Goal: Book appointment/travel/reservation

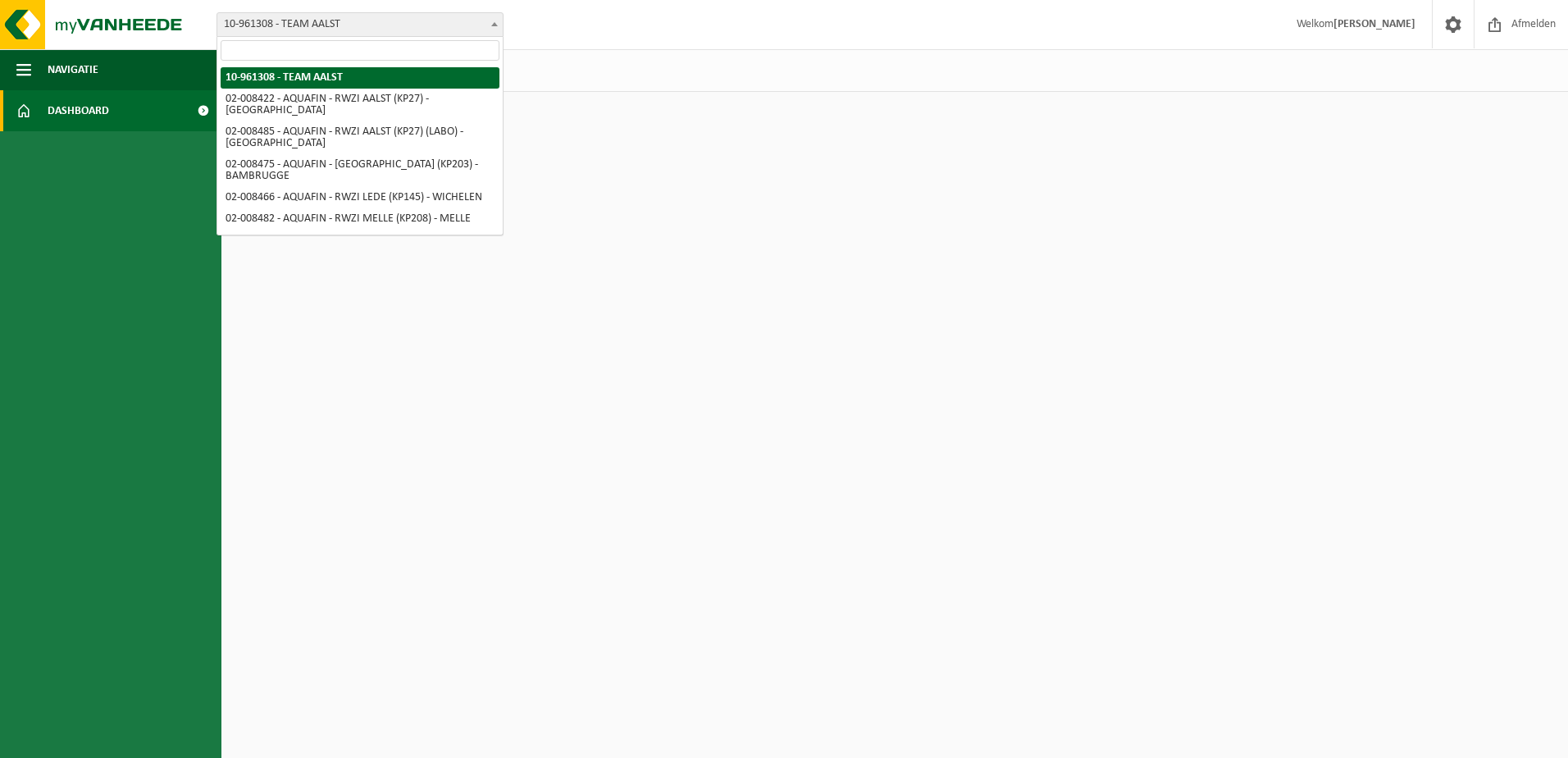
click at [493, 22] on b at bounding box center [494, 24] width 7 height 4
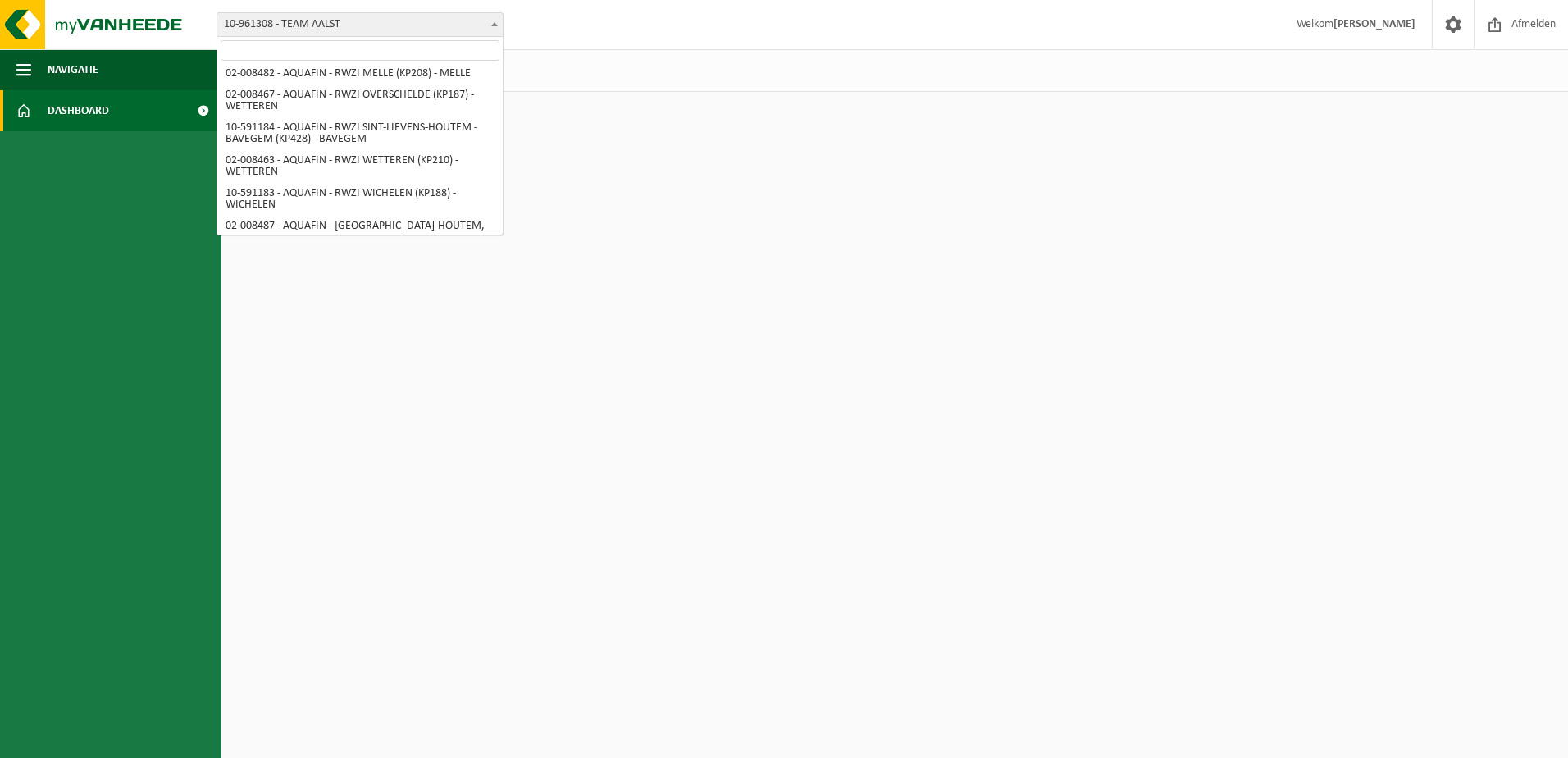
scroll to position [174, 0]
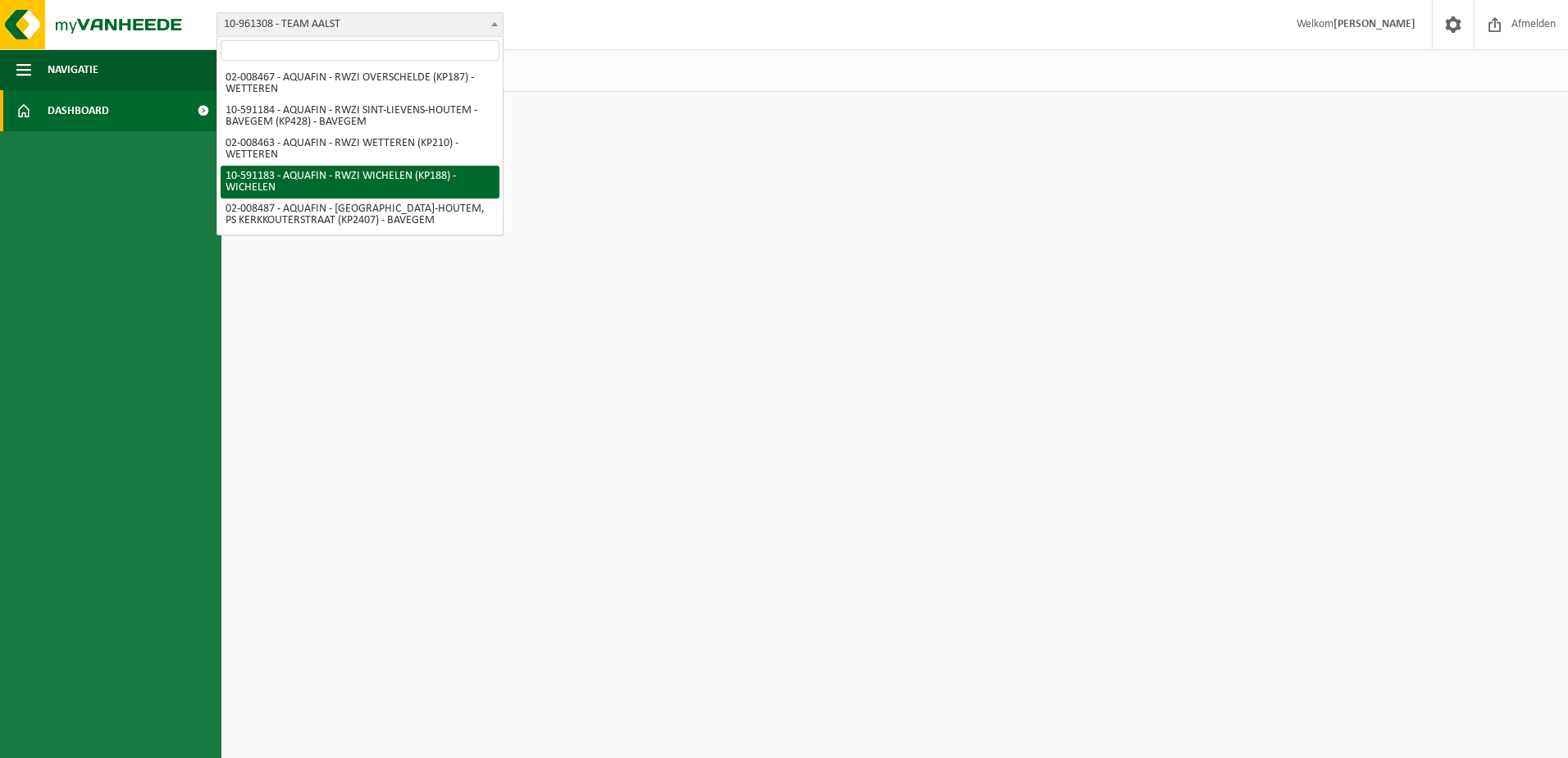
select select "3189"
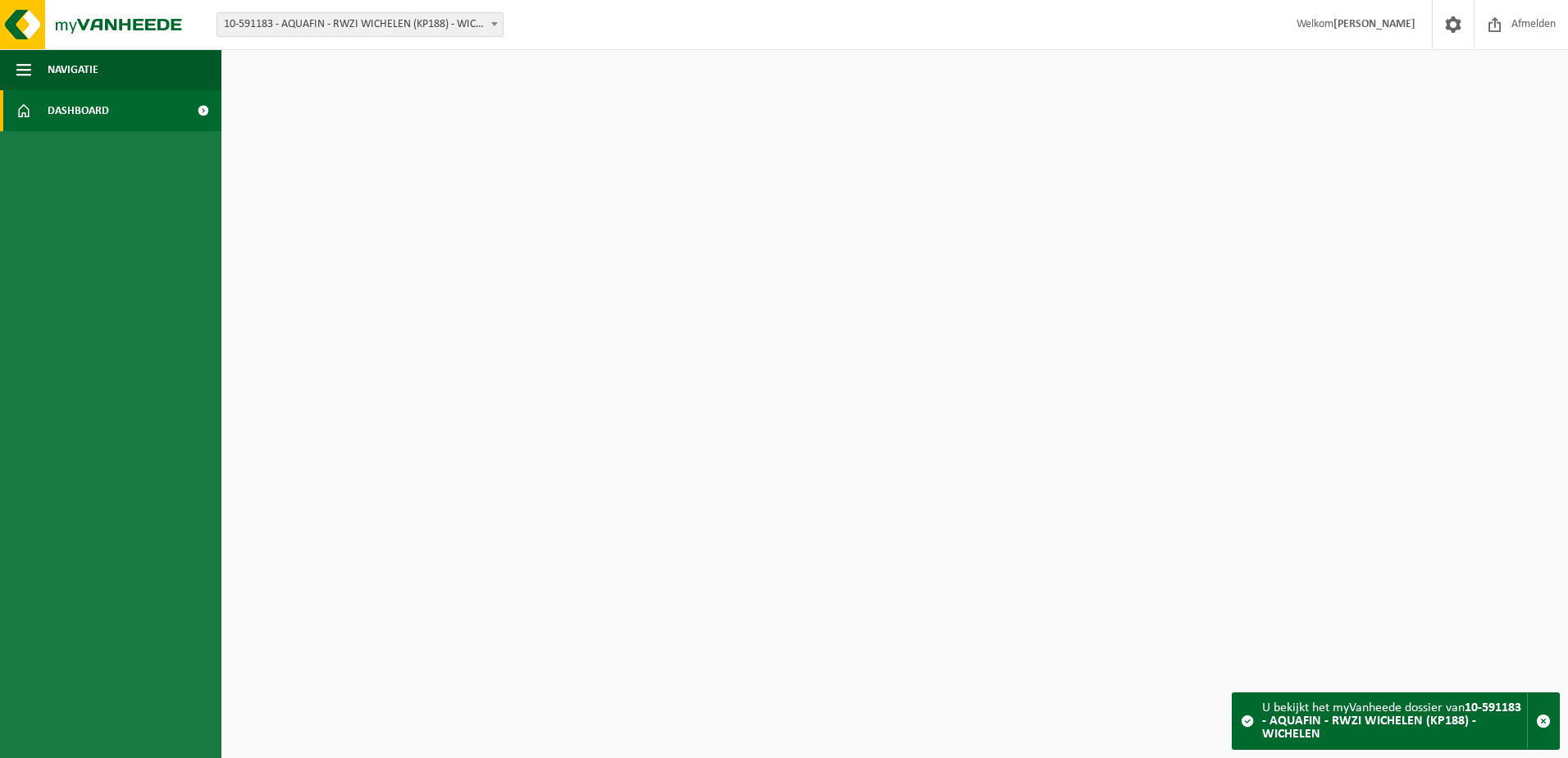
click at [1244, 722] on span at bounding box center [1247, 721] width 13 height 13
click at [1541, 721] on span "button" at bounding box center [1542, 720] width 14 height 14
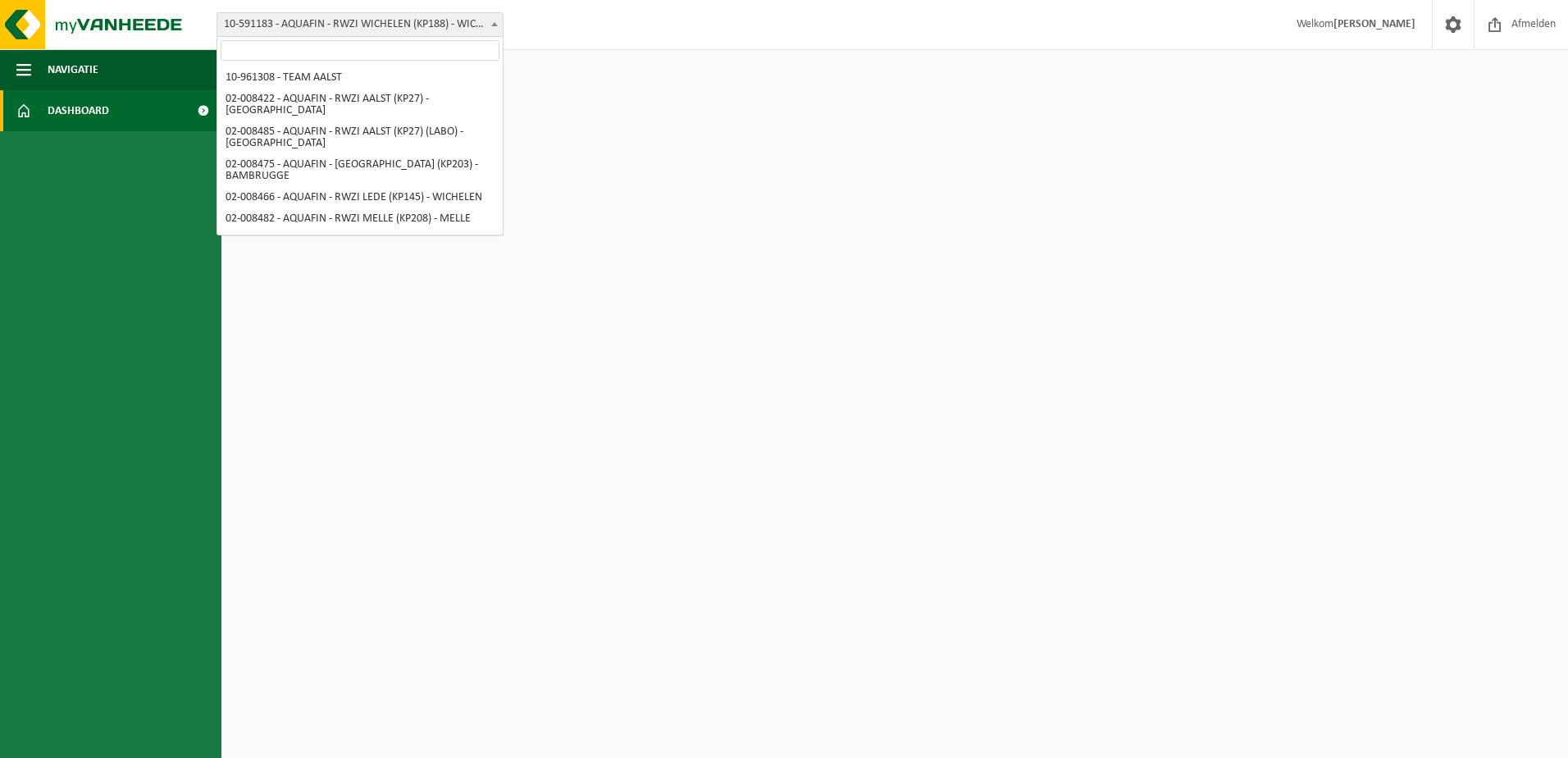
click at [396, 25] on span "10-591183 - AQUAFIN - RWZI WICHELEN (KP188) - WICHELEN" at bounding box center [360, 25] width 285 height 23
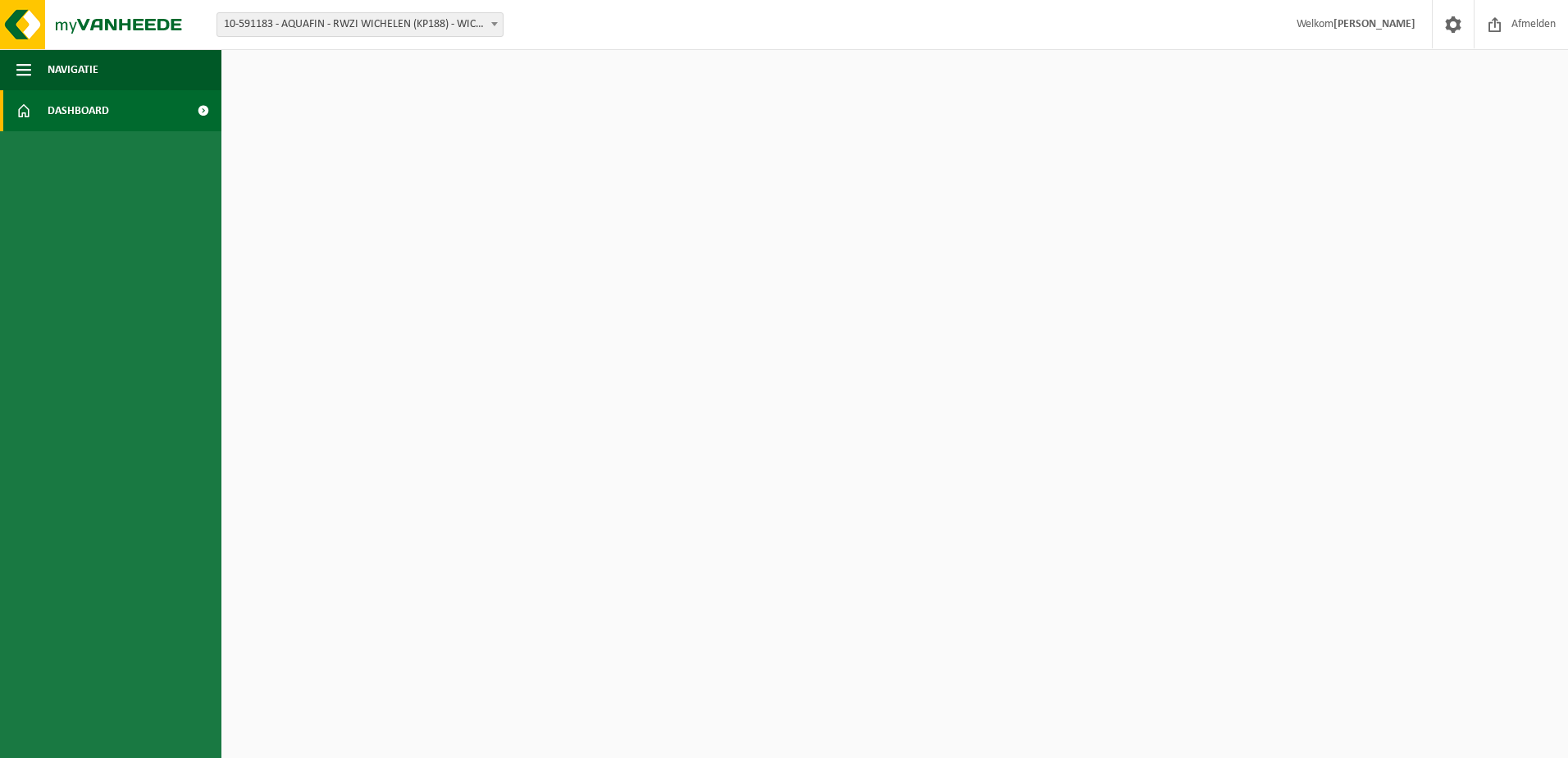
click at [347, 179] on html "Vestiging: 10-961308 - TEAM AALST 02-008422 - AQUAFIN - RWZI AALST (KP27) - HOF…" at bounding box center [784, 379] width 1568 height 758
click at [202, 110] on span at bounding box center [203, 111] width 37 height 41
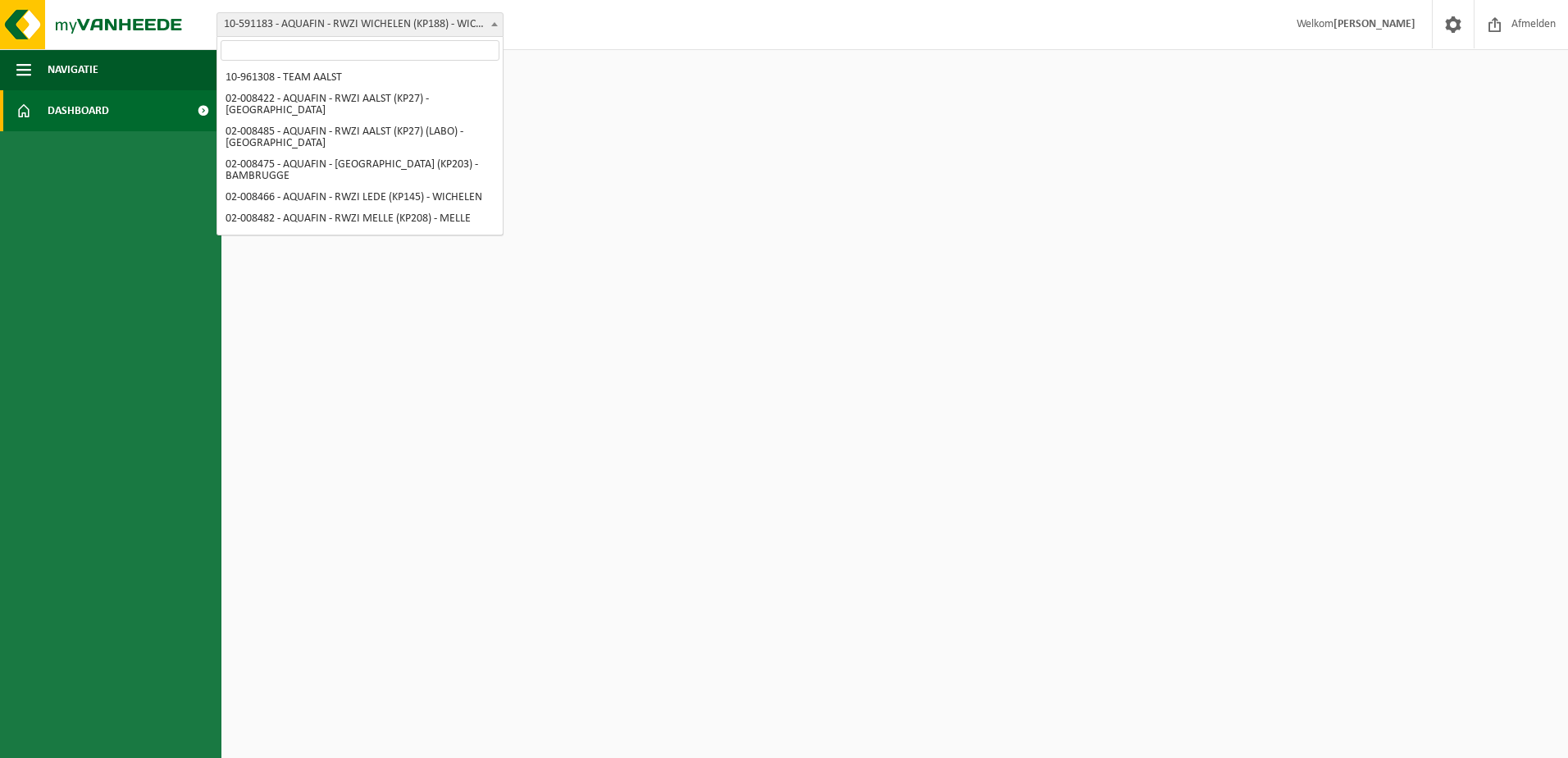
scroll to position [174, 0]
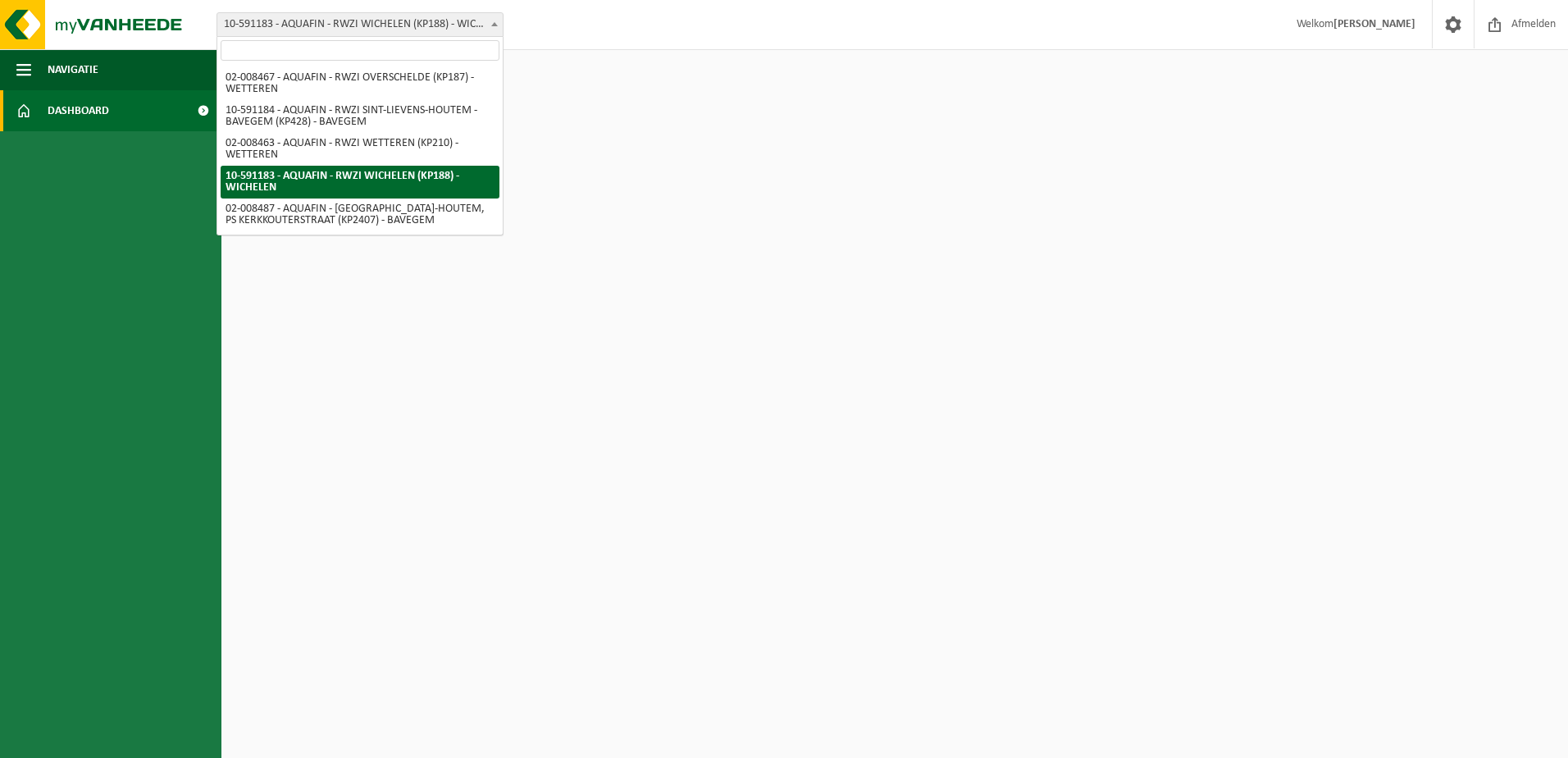
click at [496, 25] on b at bounding box center [494, 24] width 7 height 4
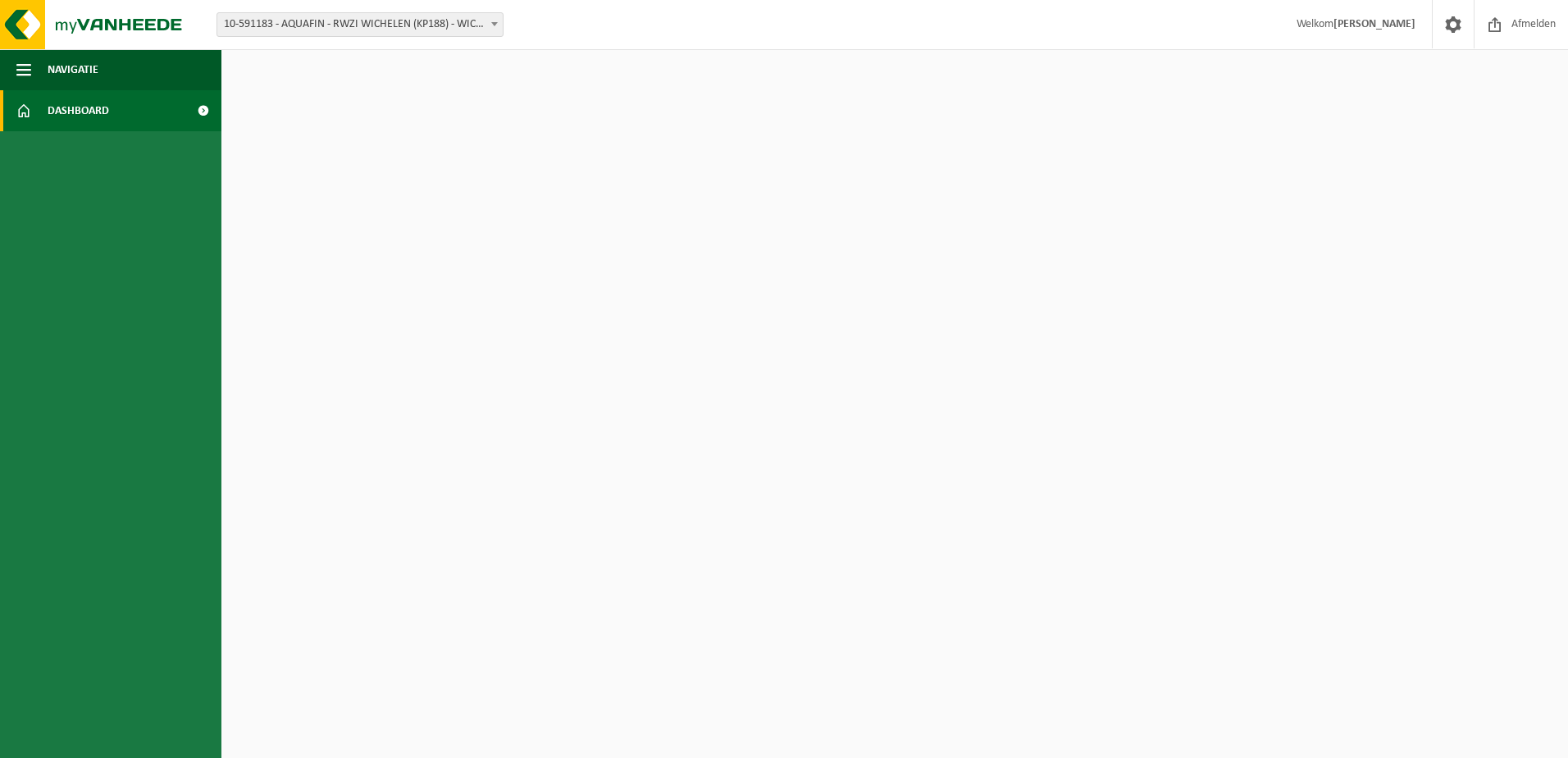
click at [90, 108] on span "Dashboard" at bounding box center [78, 111] width 62 height 41
click at [73, 64] on span "Navigatie" at bounding box center [72, 69] width 51 height 41
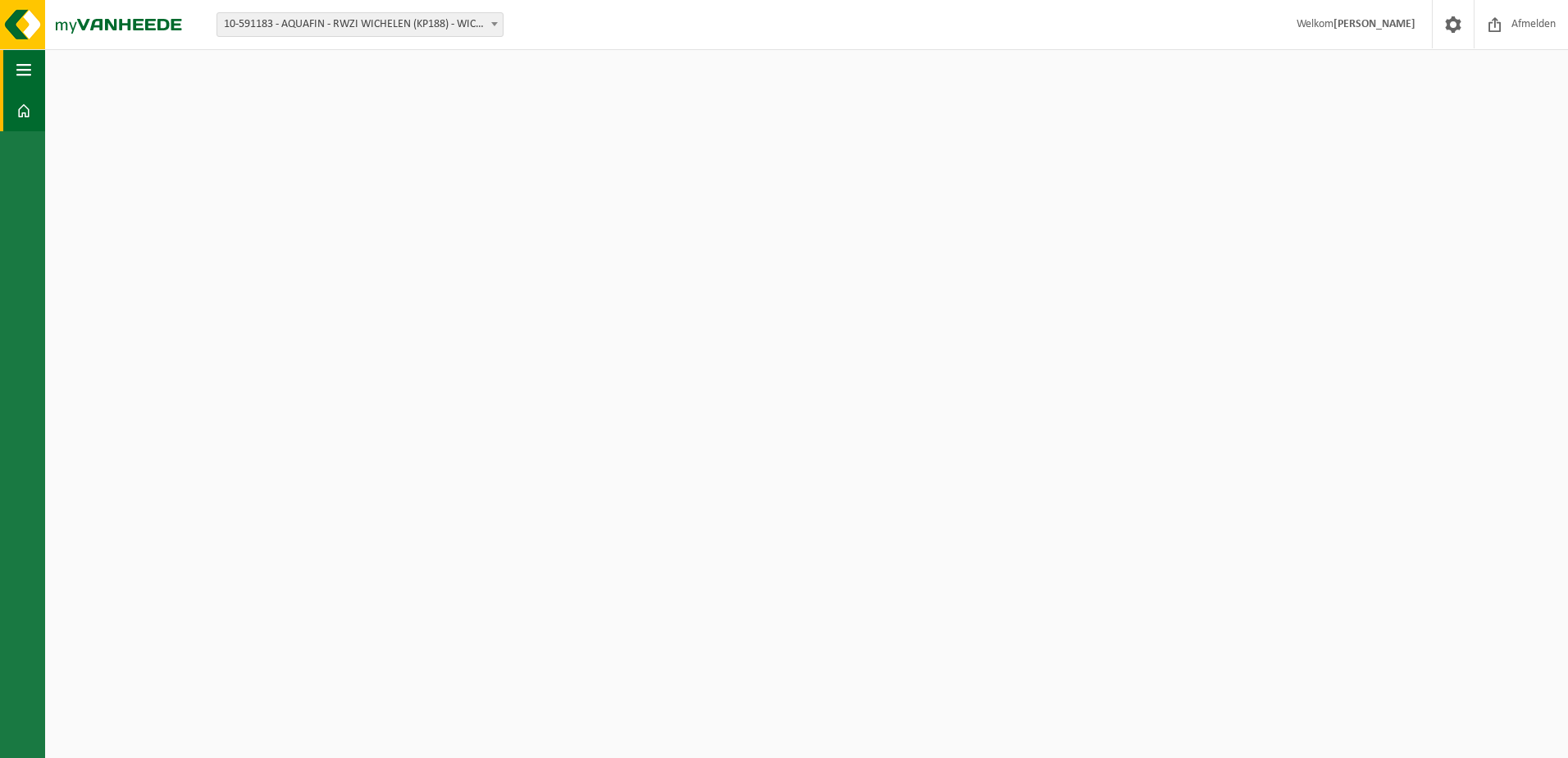
click at [29, 72] on span "button" at bounding box center [23, 69] width 14 height 41
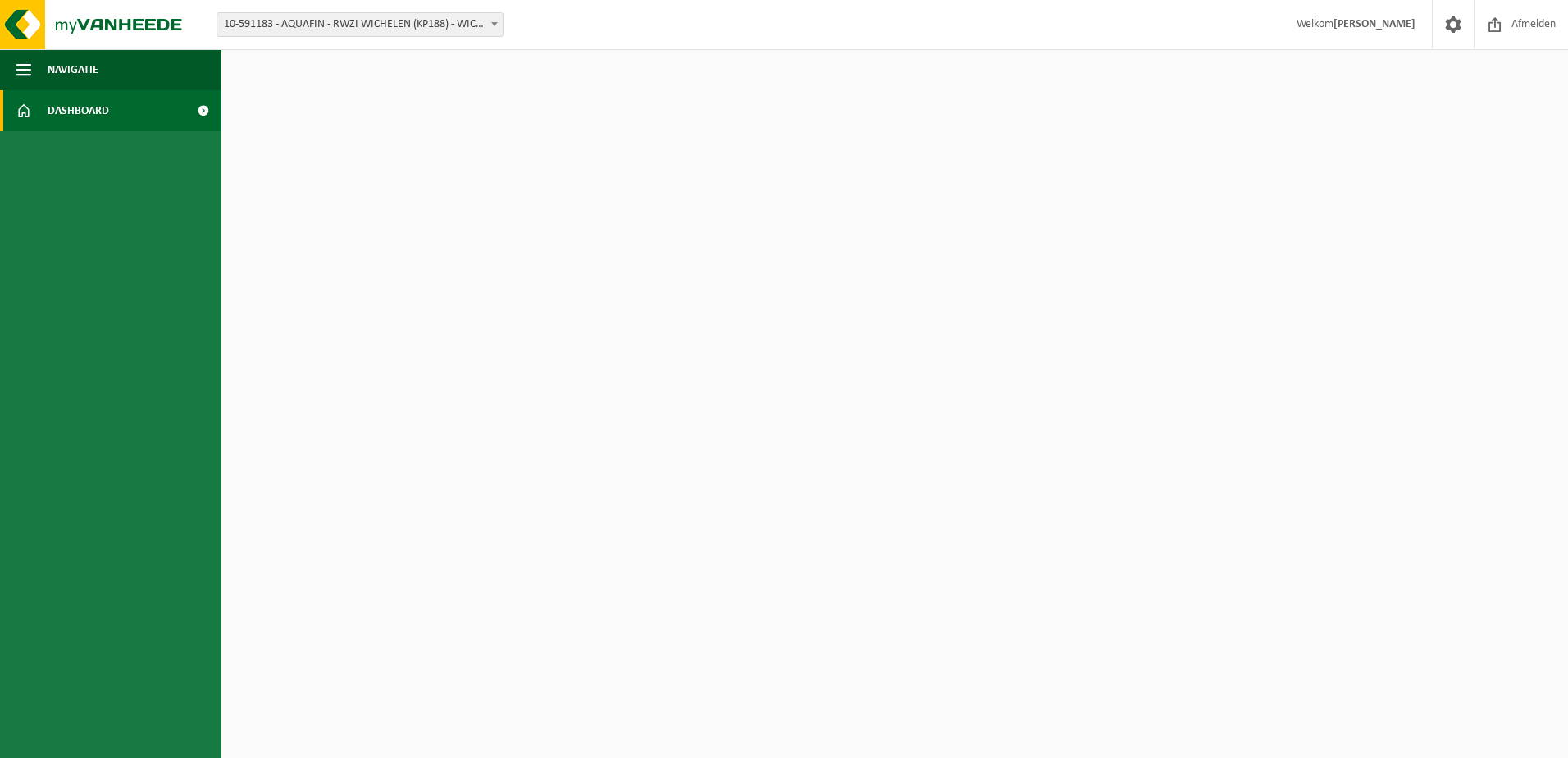
click at [201, 108] on span at bounding box center [203, 111] width 37 height 41
click at [204, 109] on span at bounding box center [203, 111] width 37 height 41
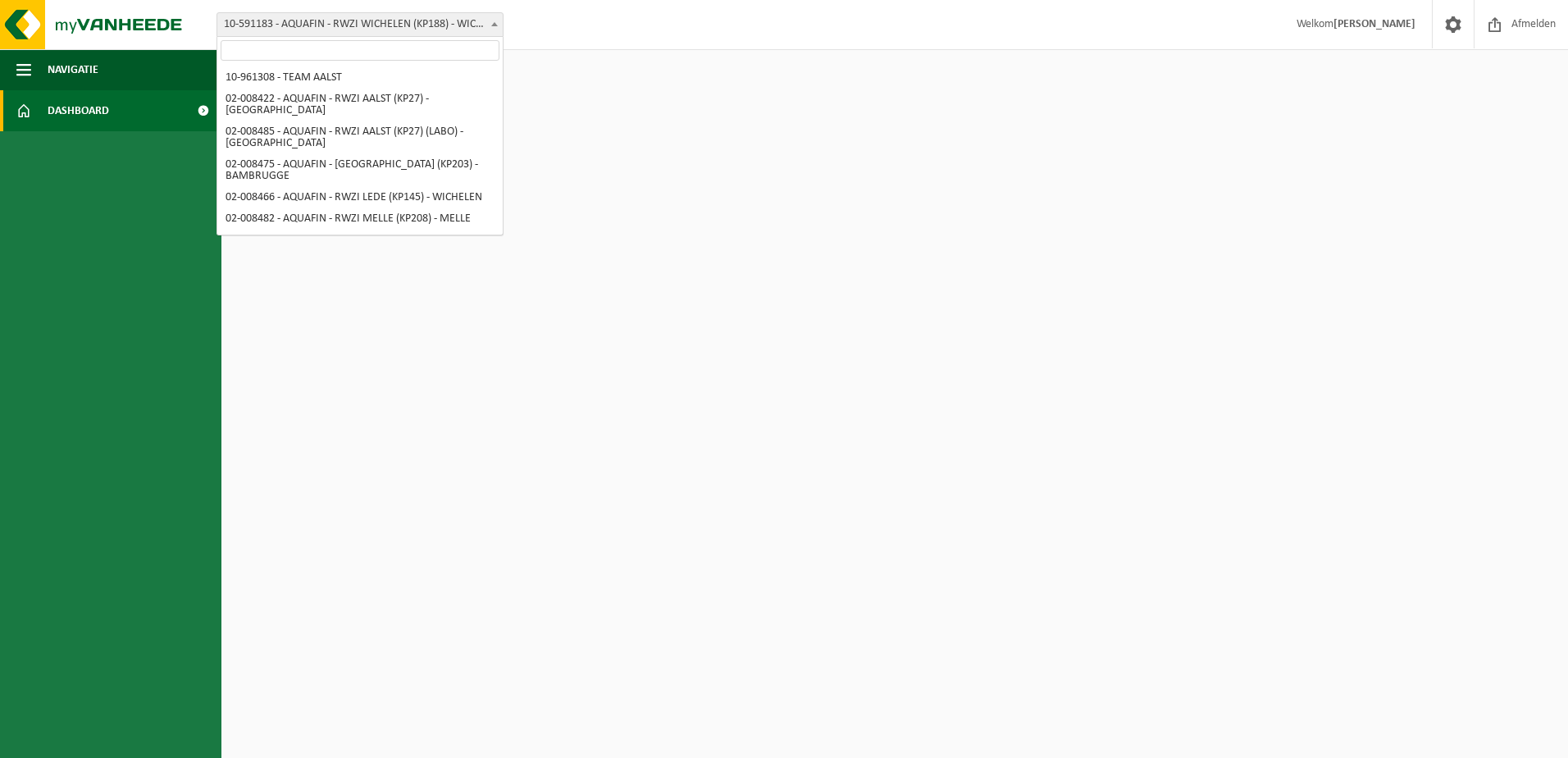
click at [493, 29] on span at bounding box center [494, 24] width 16 height 21
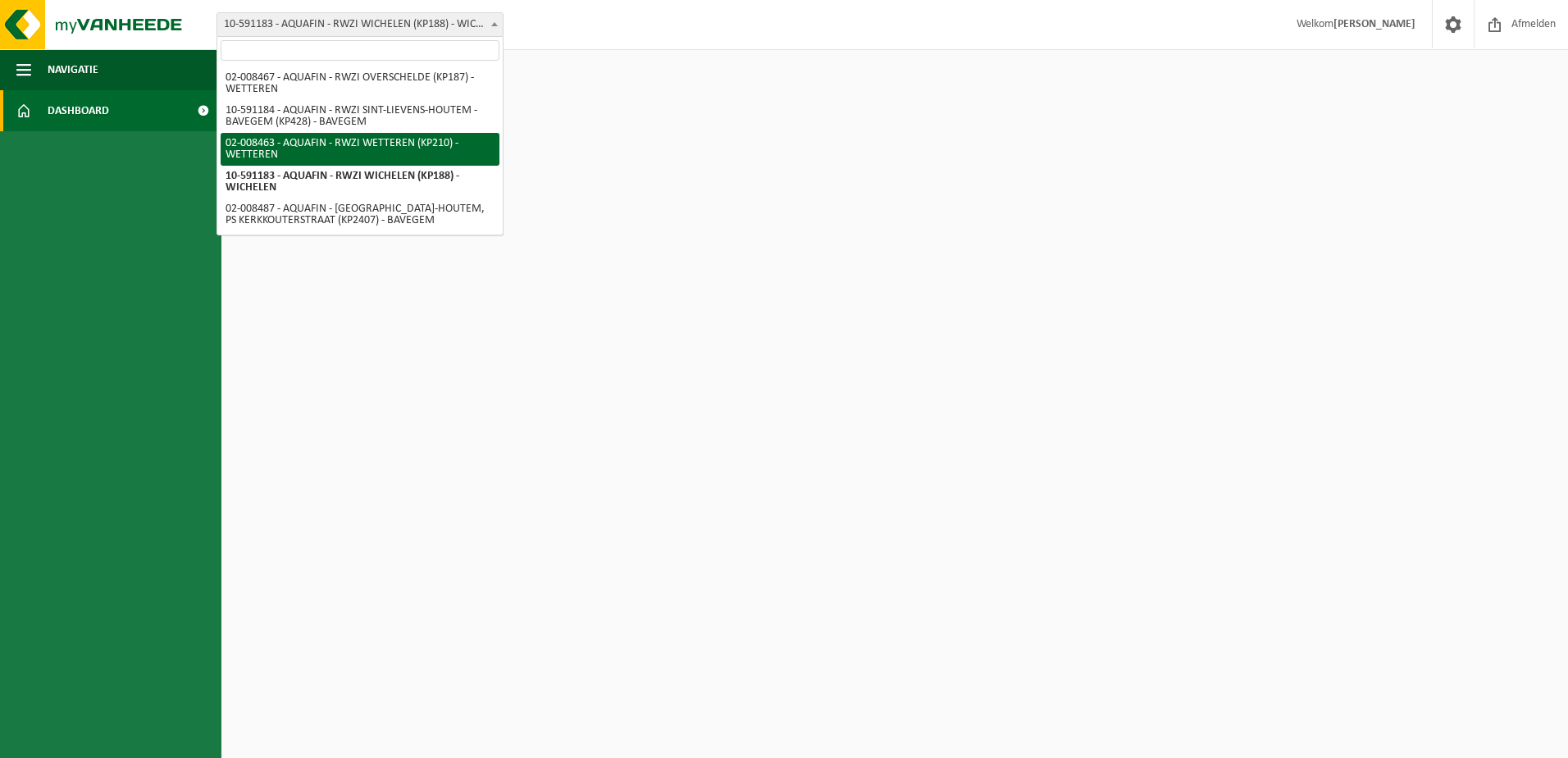
select select "1272"
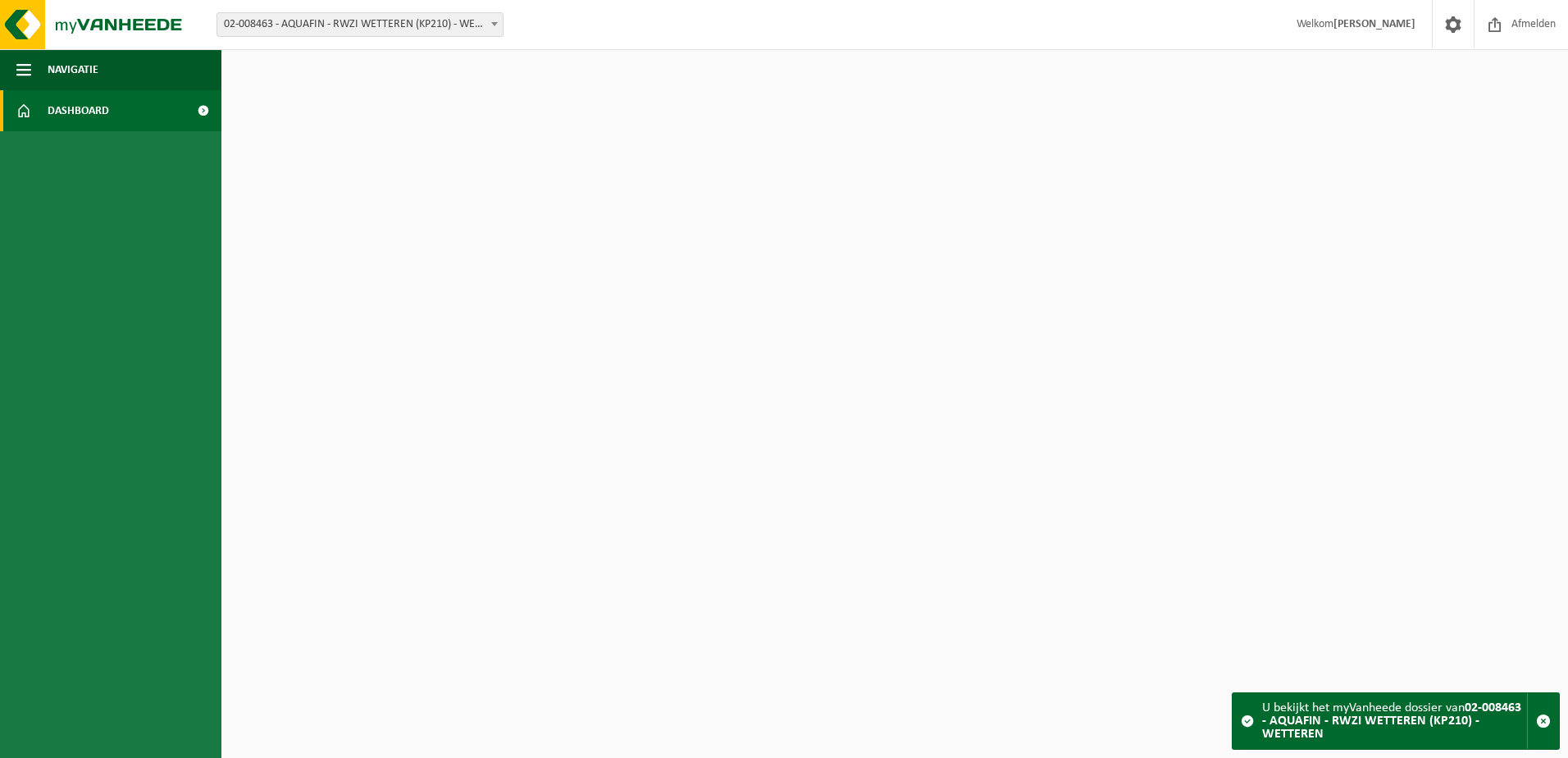
click at [1247, 722] on span at bounding box center [1247, 721] width 13 height 13
click at [1452, 25] on span at bounding box center [1453, 24] width 25 height 48
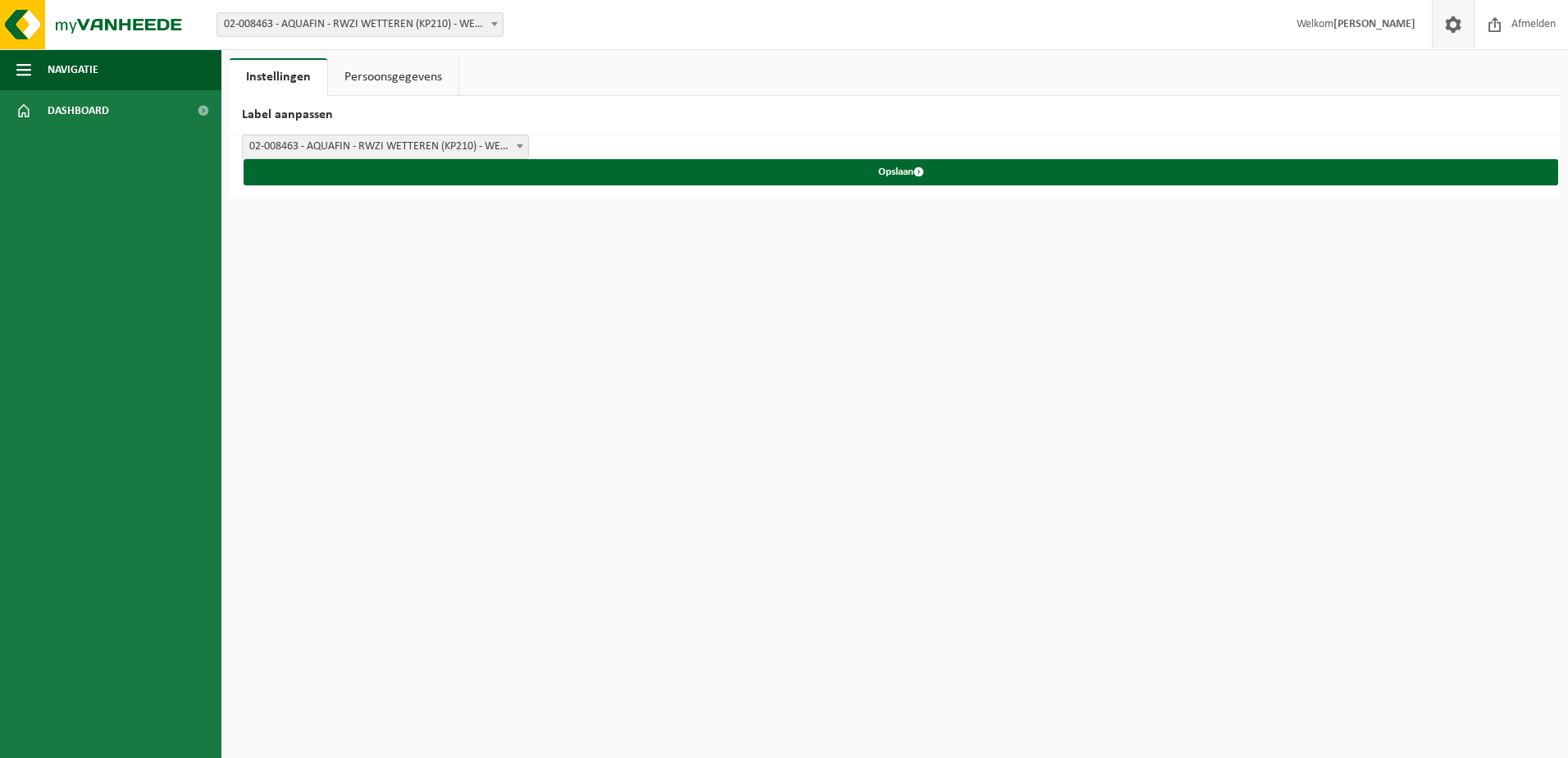
click at [1452, 25] on span at bounding box center [1453, 24] width 25 height 48
drag, startPoint x: 0, startPoint y: 0, endPoint x: 1452, endPoint y: 25, distance: 1452.2
click at [1452, 25] on span at bounding box center [1453, 24] width 25 height 48
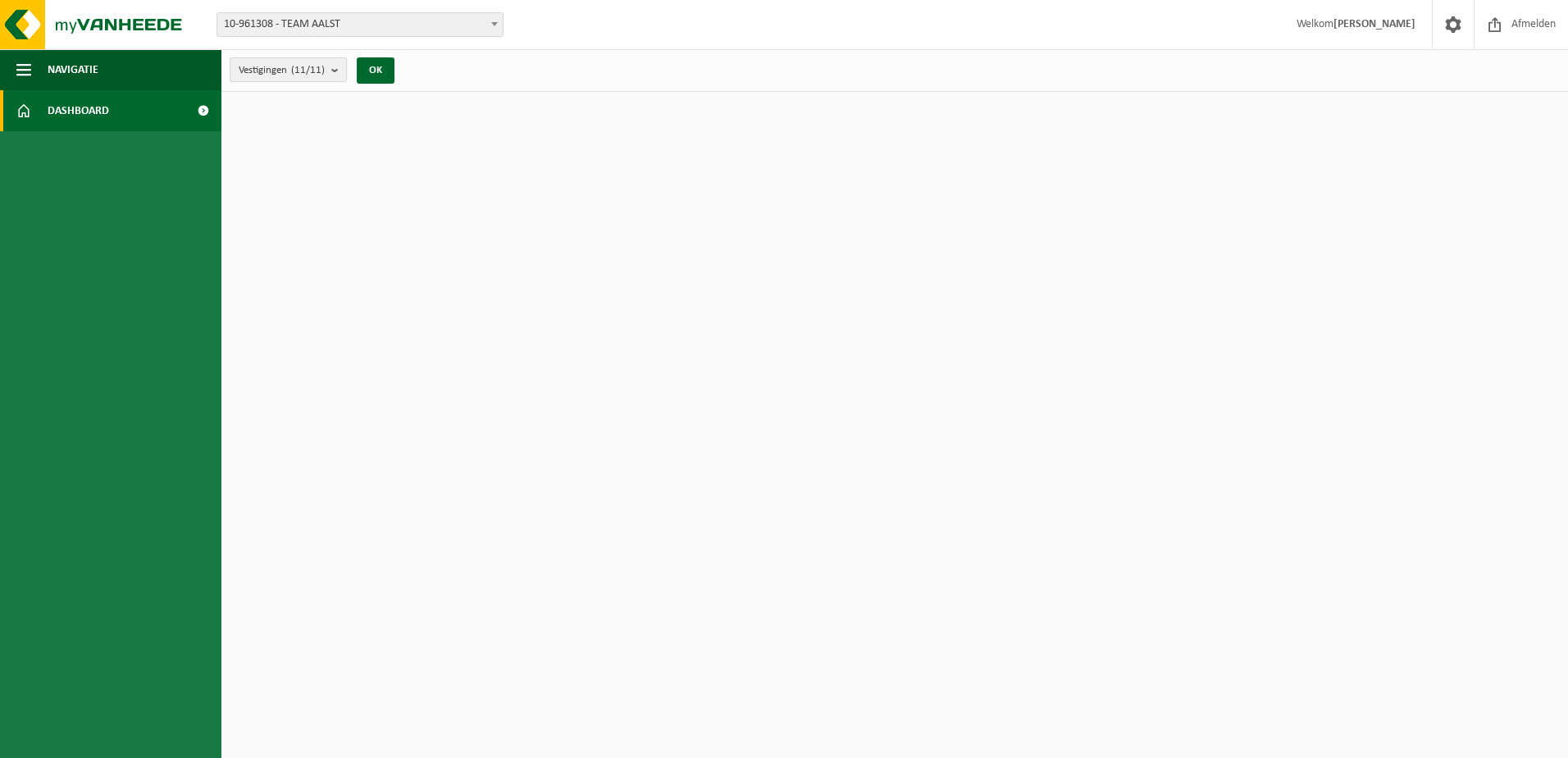
click at [338, 71] on b "submit" at bounding box center [338, 69] width 14 height 23
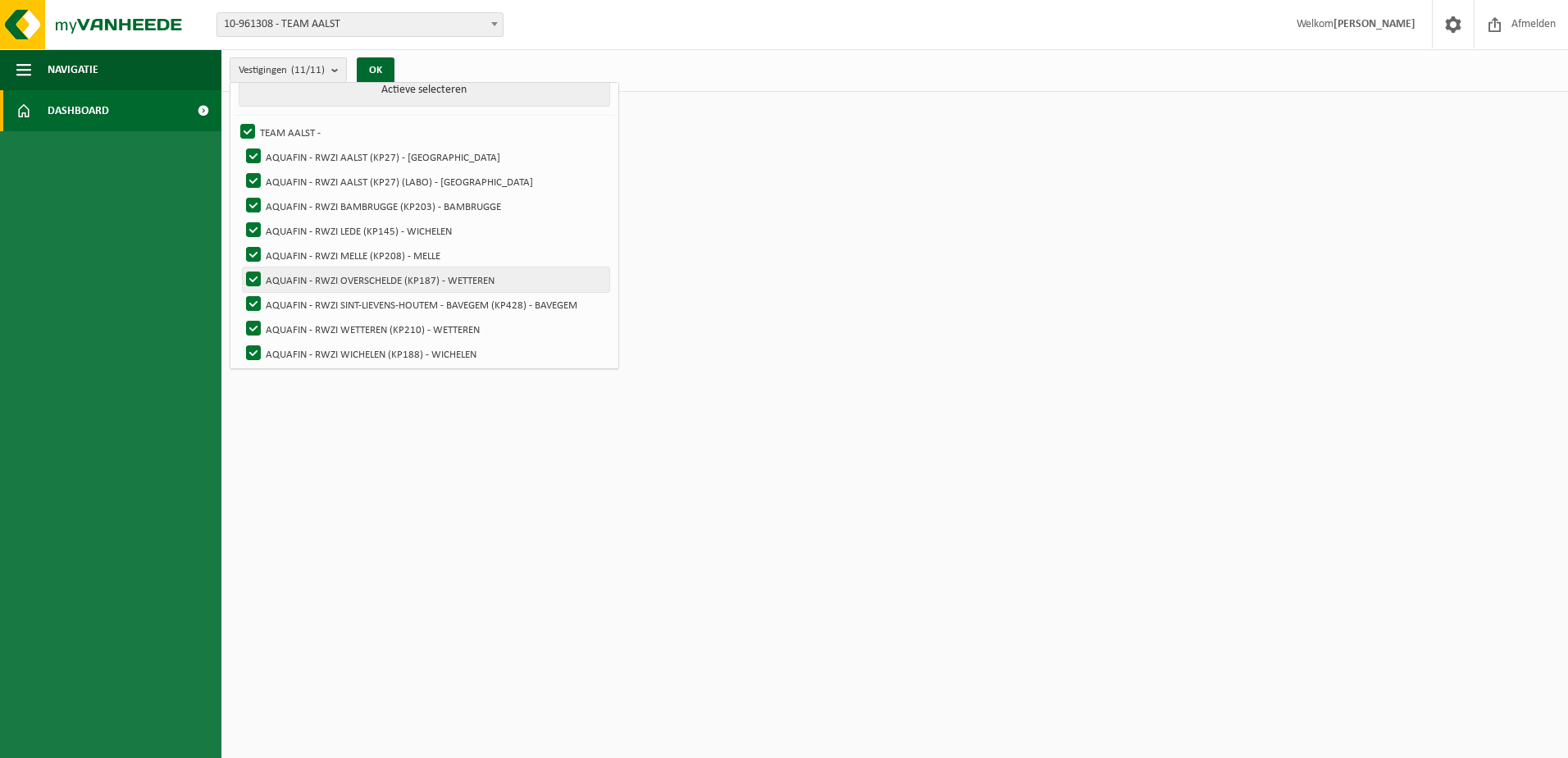
scroll to position [83, 0]
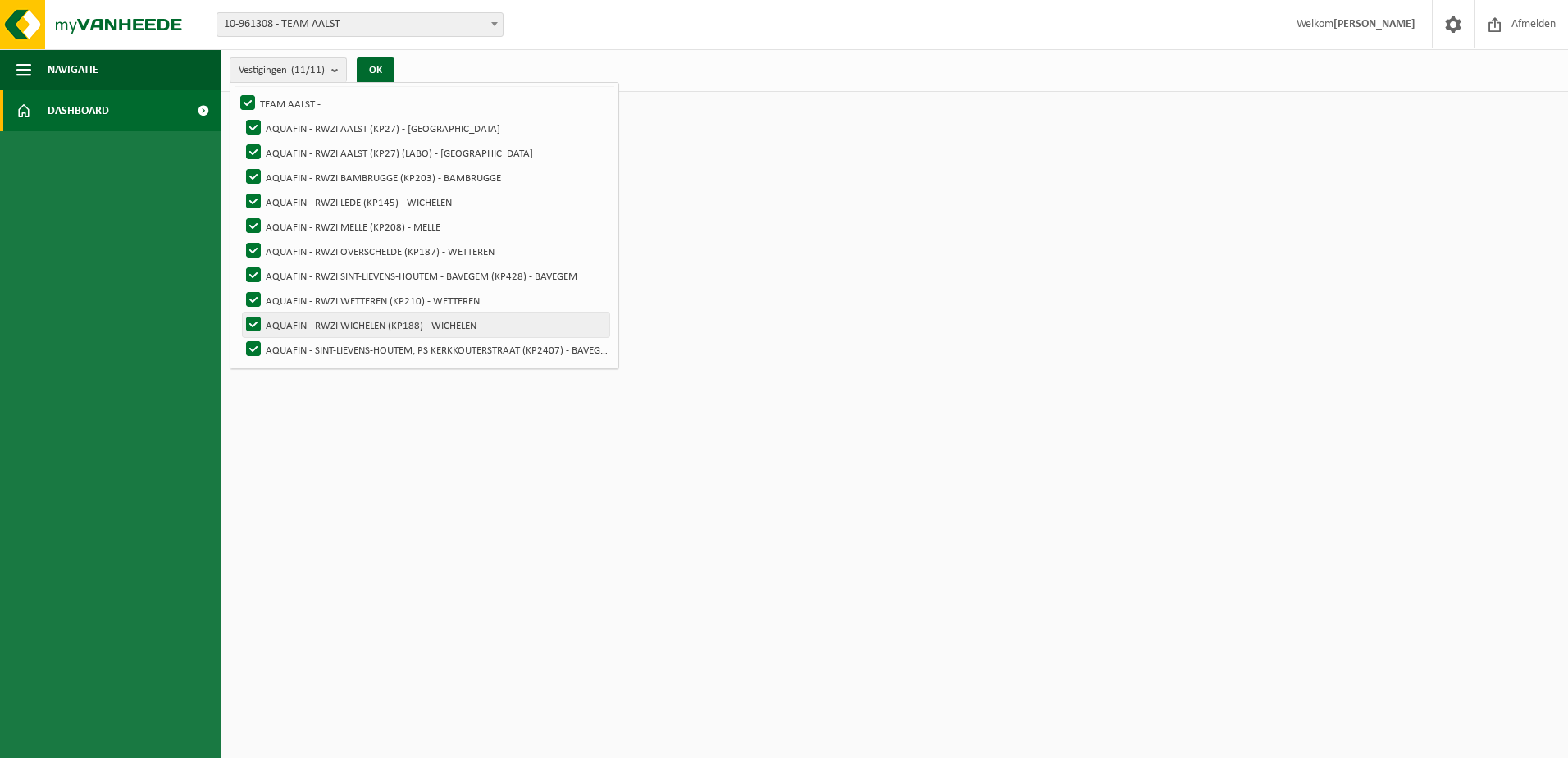
click at [357, 321] on label "AQUAFIN - RWZI WICHELEN (KP188) - WICHELEN" at bounding box center [425, 326] width 367 height 25
click at [241, 313] on input "AQUAFIN - RWZI WICHELEN (KP188) - WICHELEN" at bounding box center [240, 312] width 1 height 1
click at [357, 321] on label "AQUAFIN - RWZI WICHELEN (KP188) - WICHELEN" at bounding box center [425, 326] width 367 height 25
click at [241, 313] on input "AQUAFIN - RWZI WICHELEN (KP188) - WICHELEN" at bounding box center [240, 312] width 1 height 1
checkbox input "true"
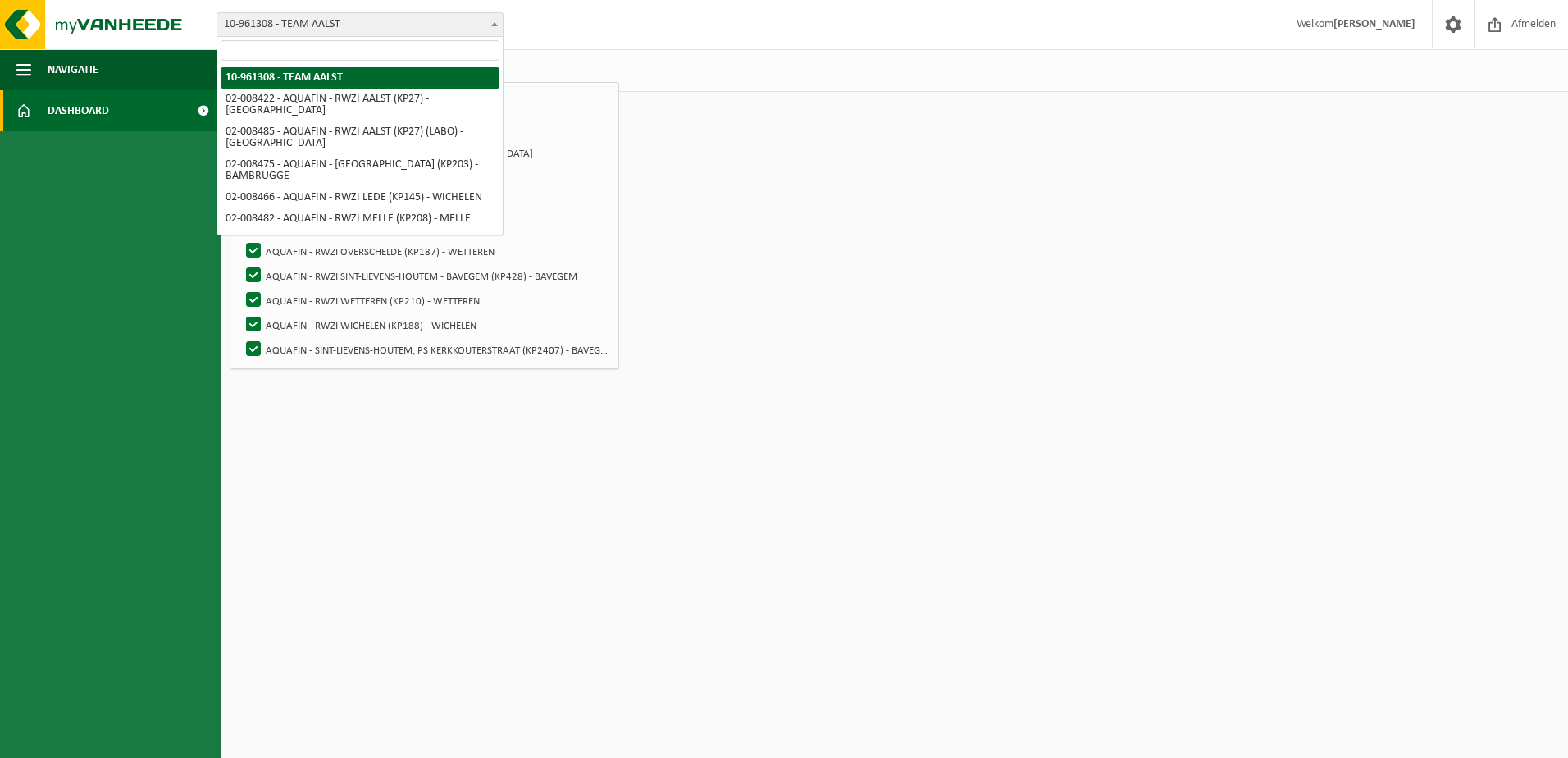
click at [496, 23] on b at bounding box center [494, 24] width 7 height 4
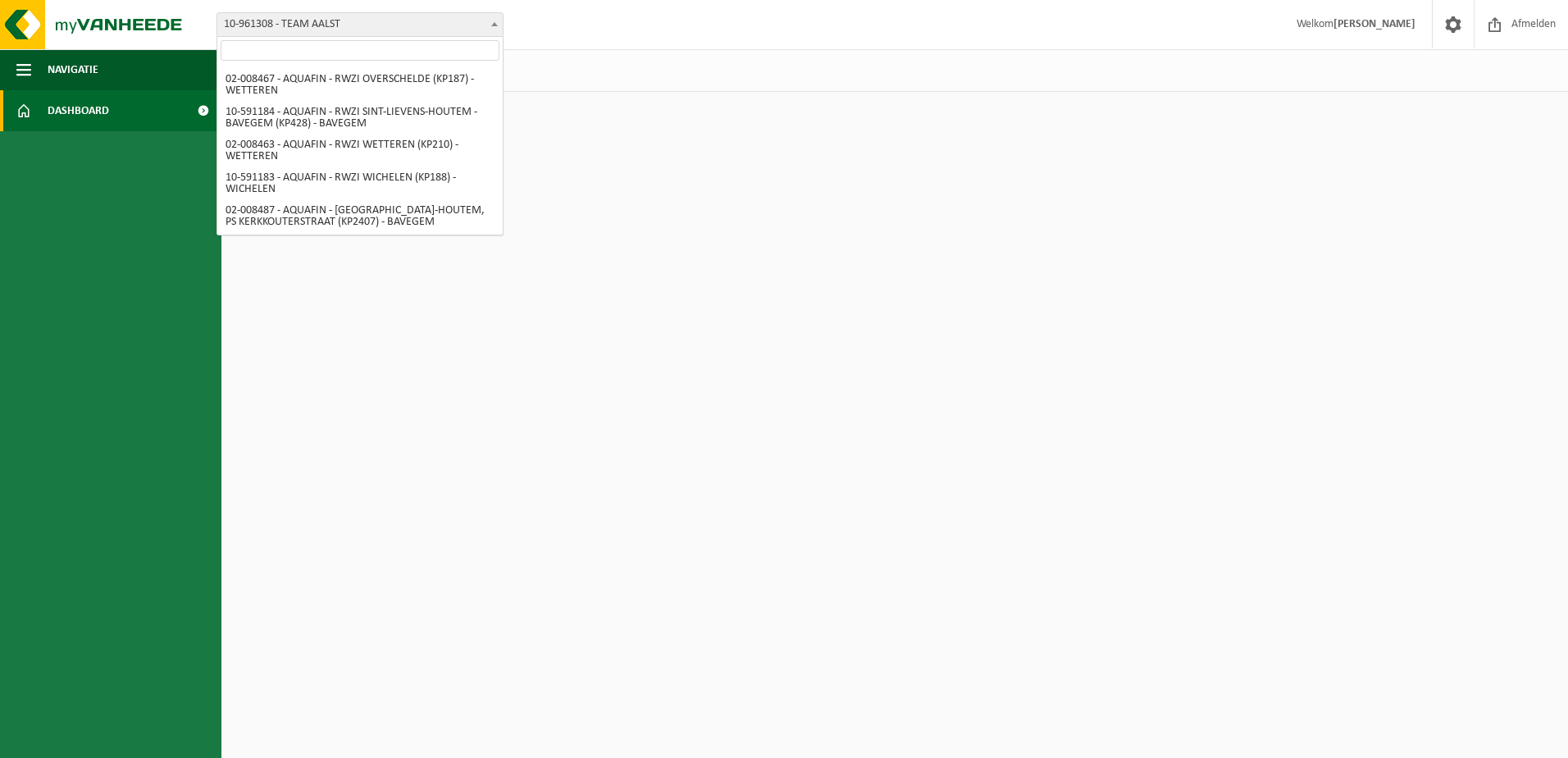
scroll to position [174, 0]
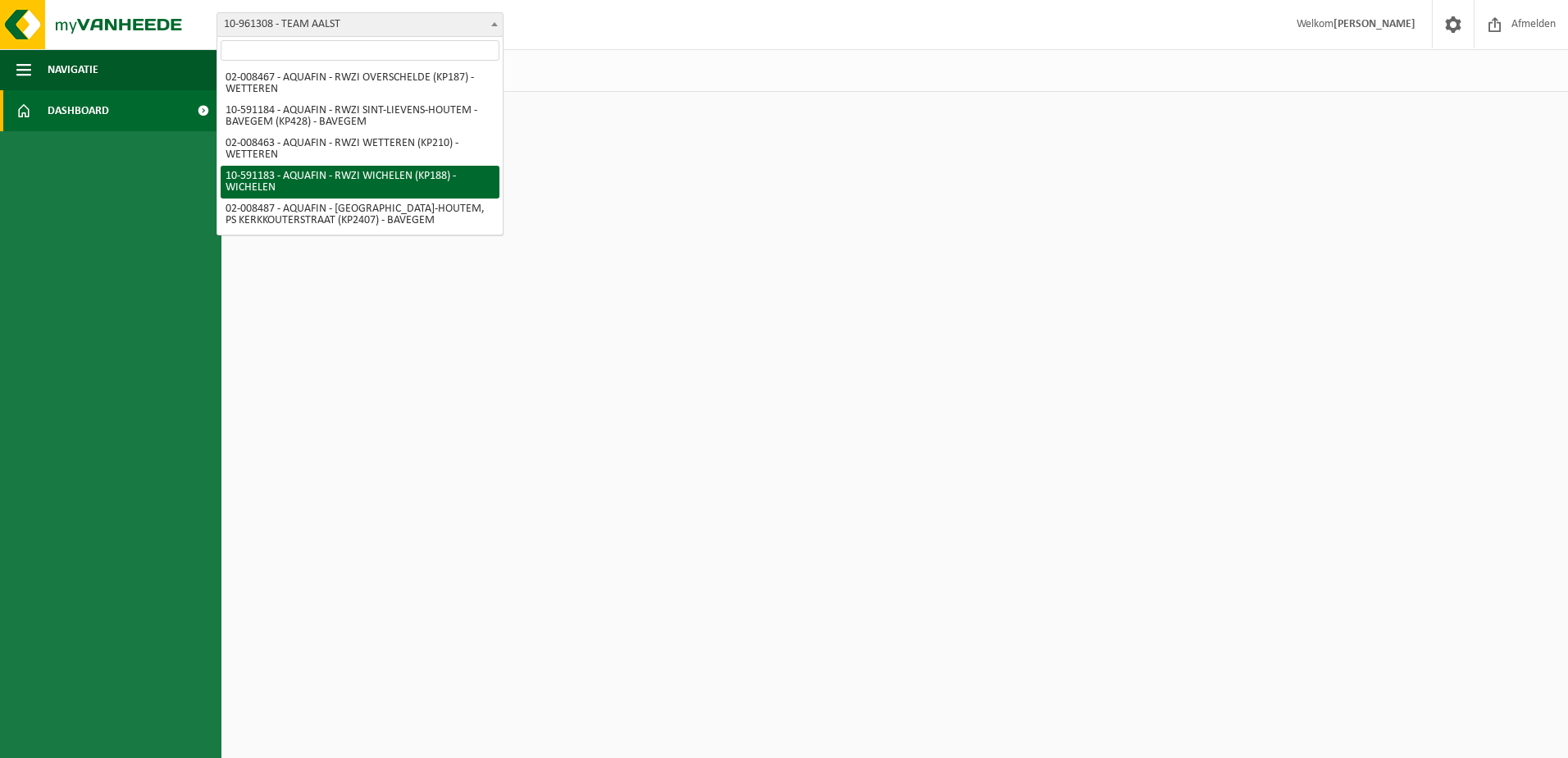
select select "3189"
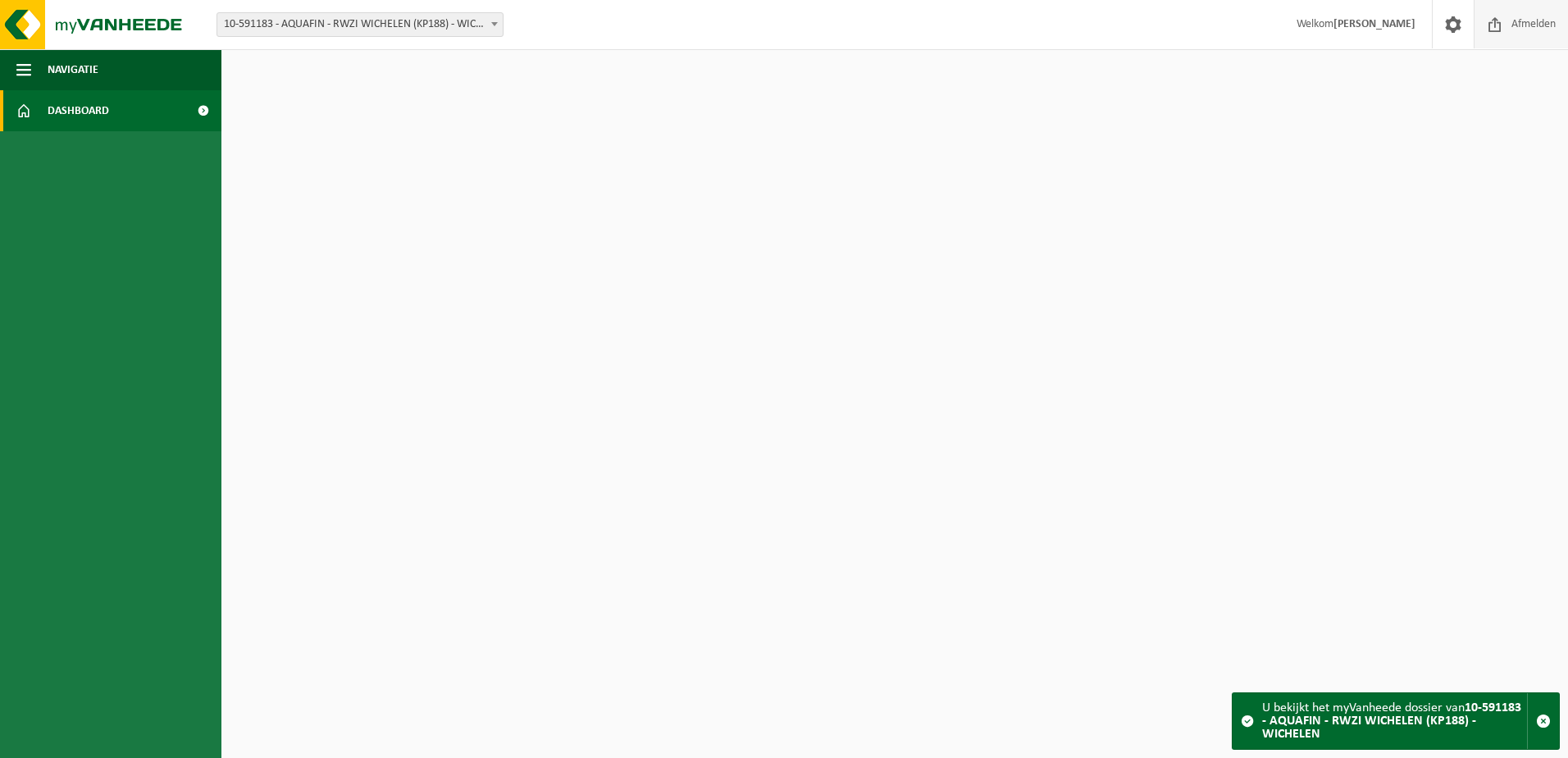
click at [1492, 28] on span at bounding box center [1495, 24] width 25 height 48
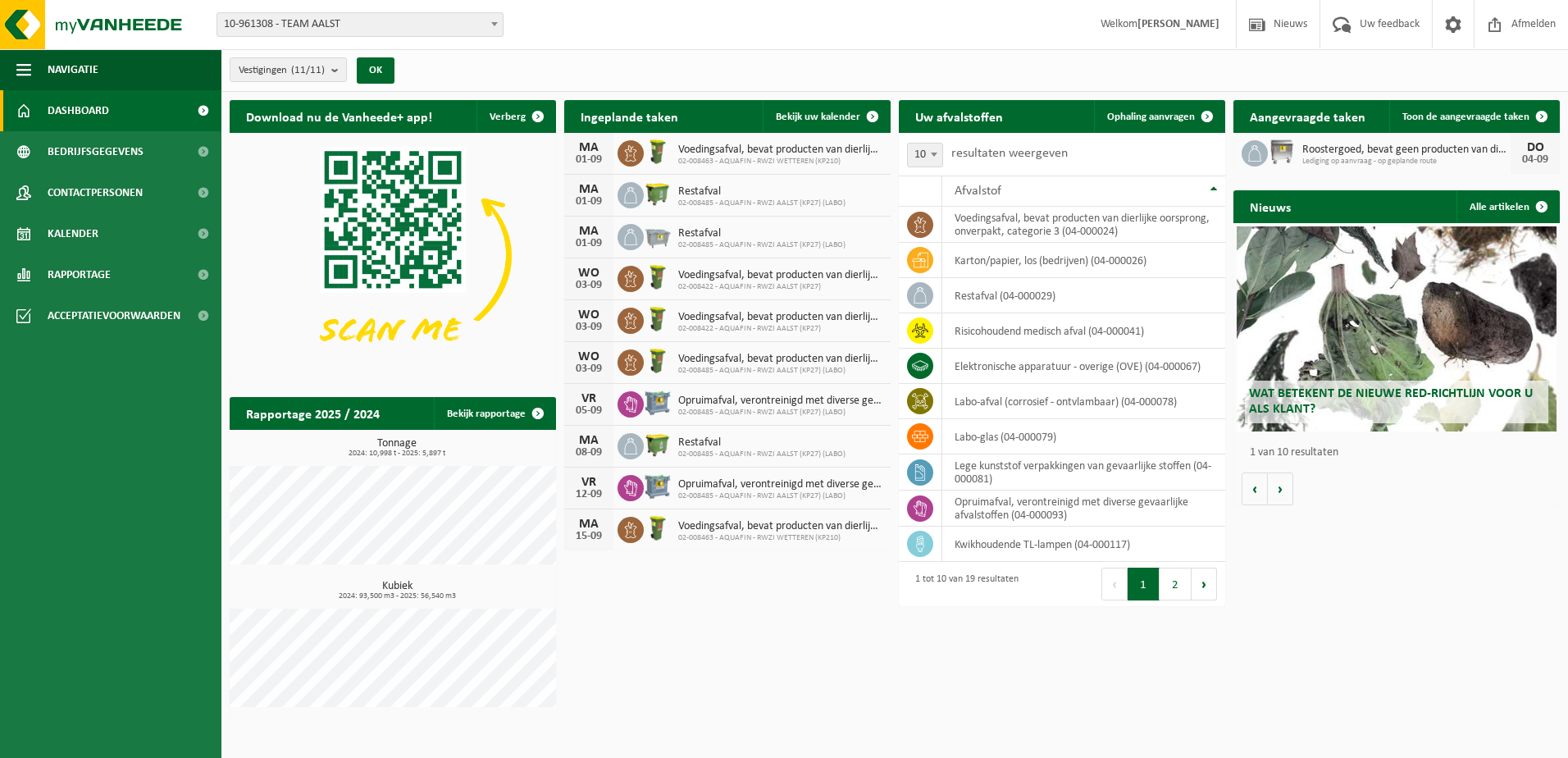
click at [493, 21] on span at bounding box center [494, 24] width 16 height 21
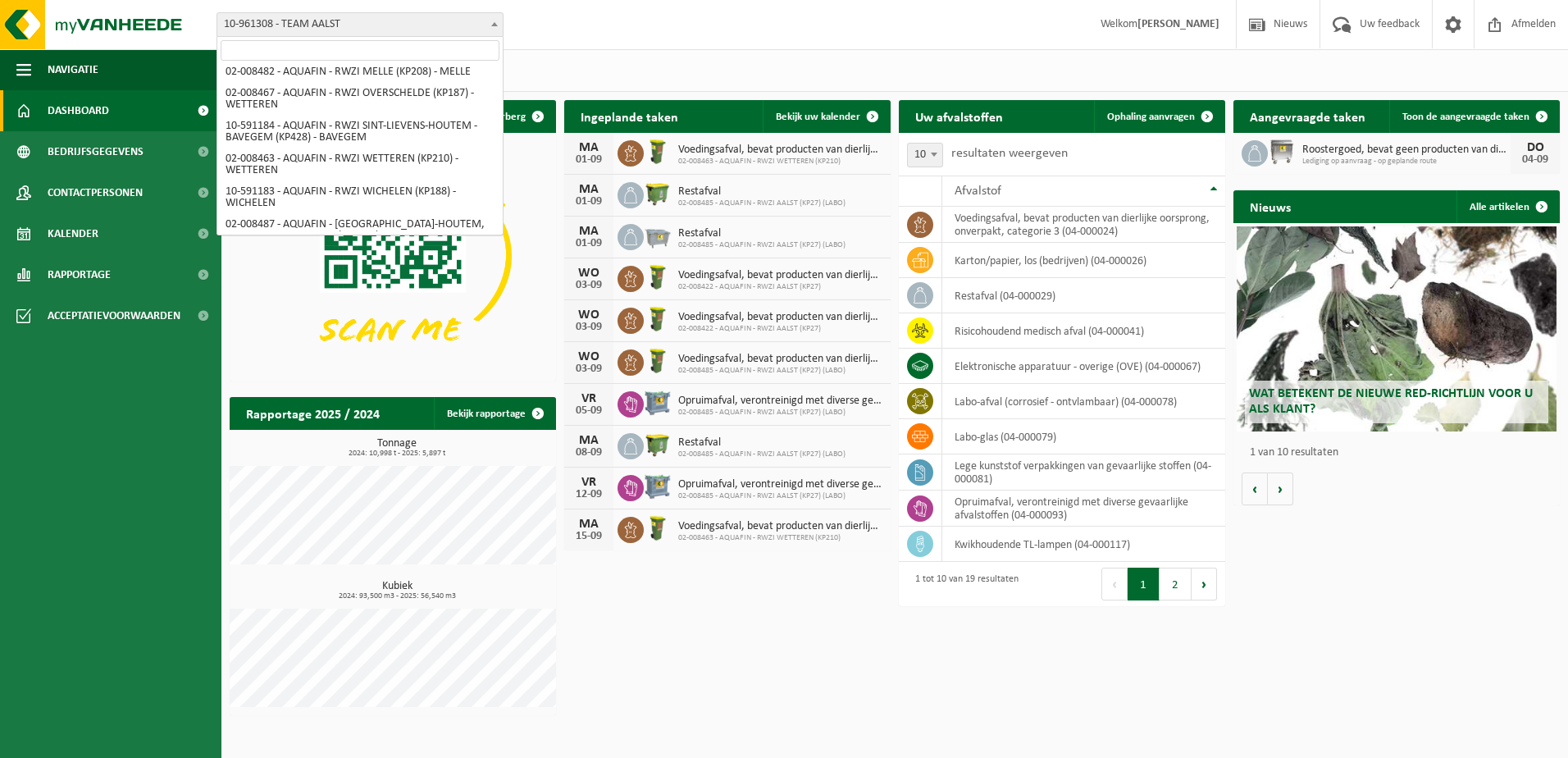
scroll to position [174, 0]
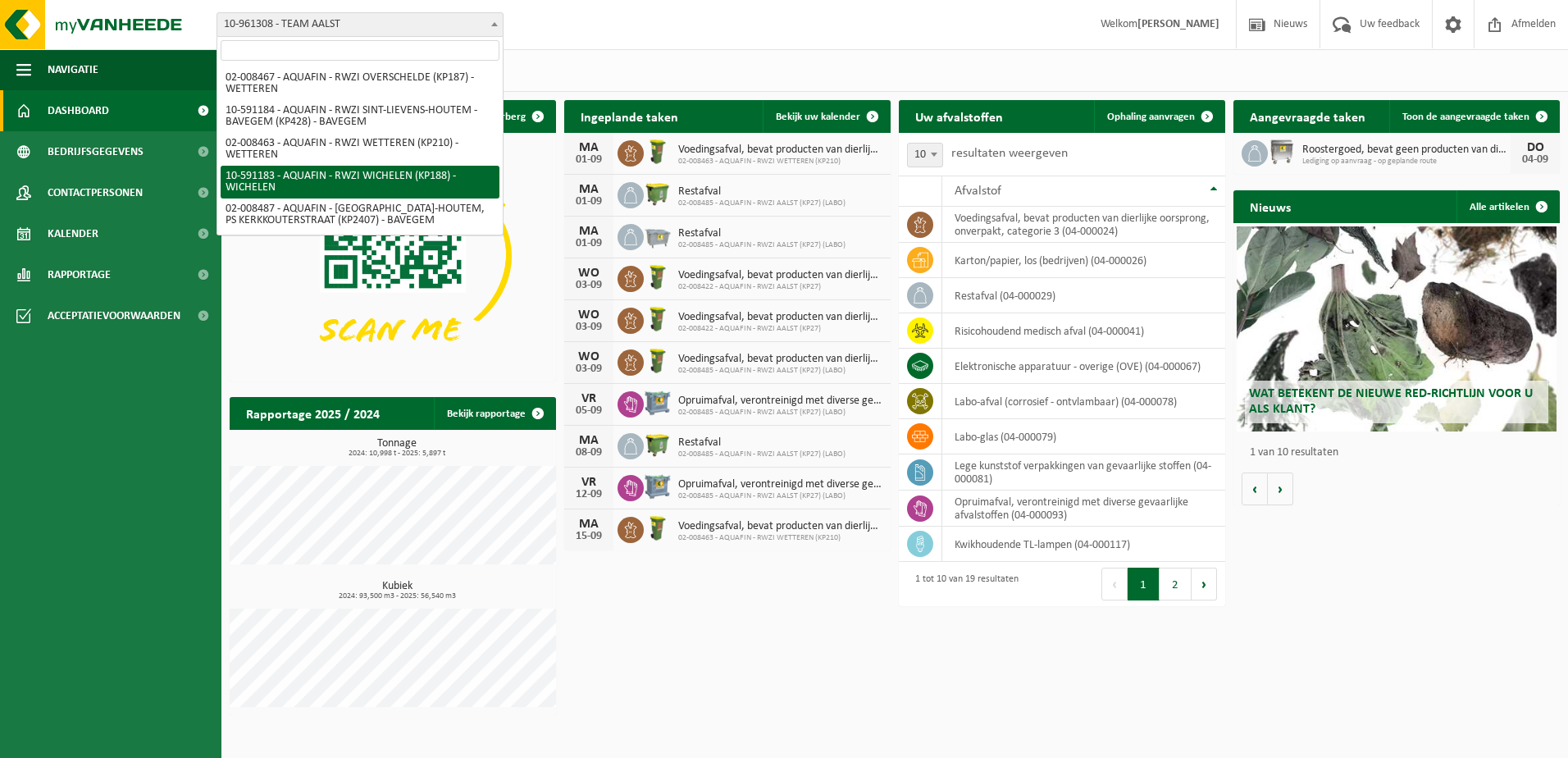
select select "3189"
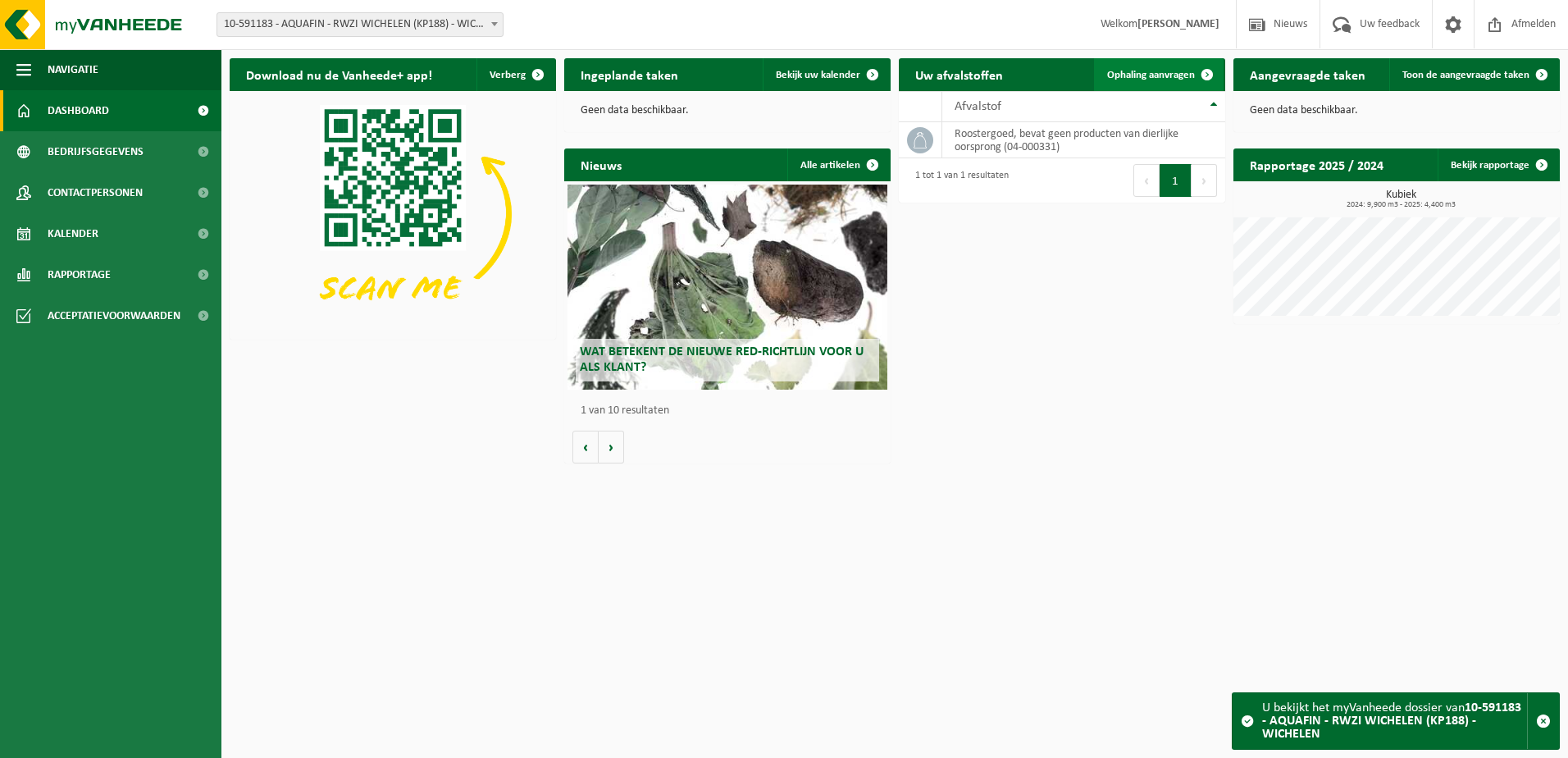
click at [1172, 75] on span "Ophaling aanvragen" at bounding box center [1150, 74] width 88 height 11
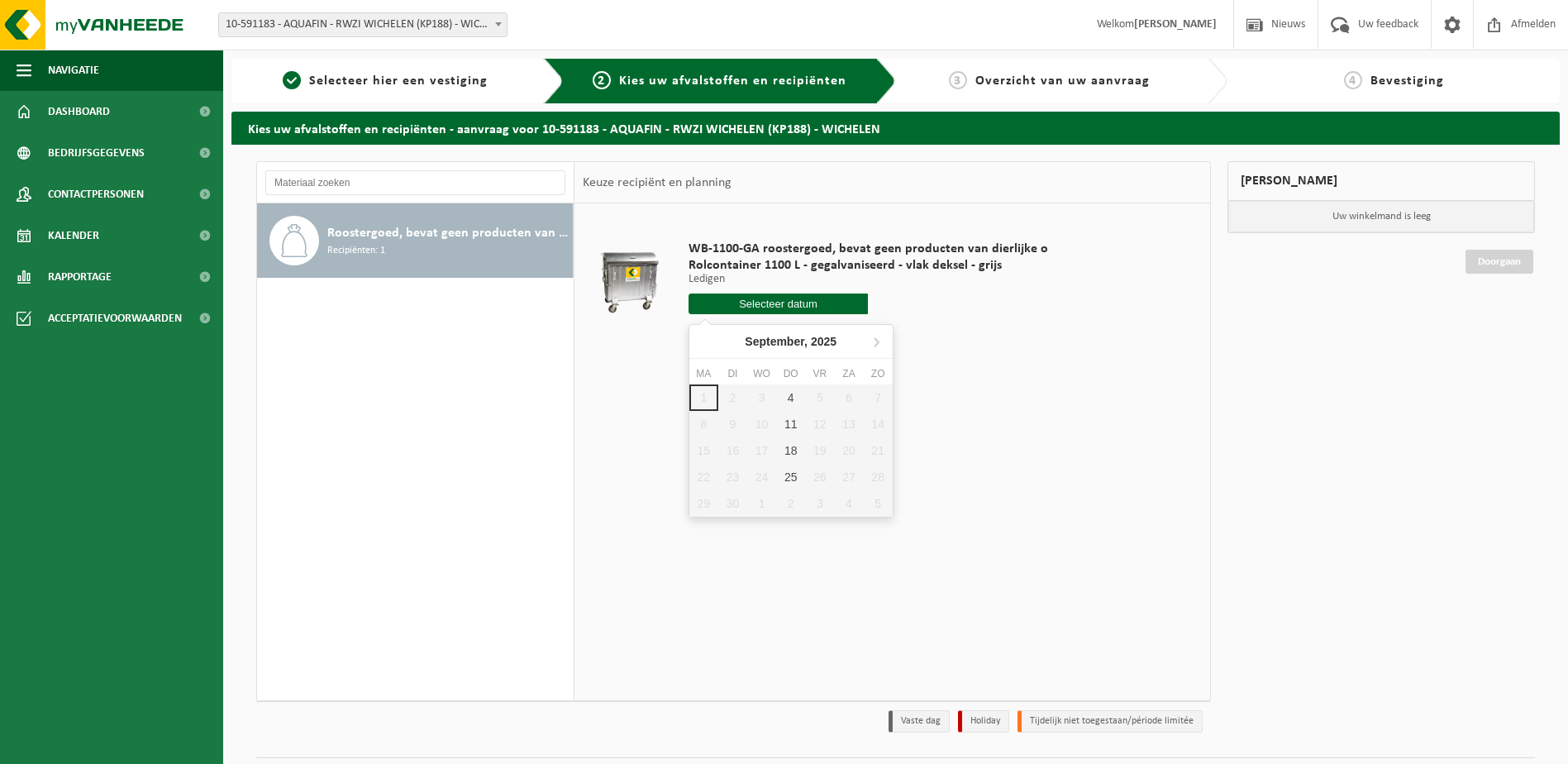
click at [768, 298] on input "text" at bounding box center [779, 303] width 180 height 20
click at [789, 390] on div "4" at bounding box center [791, 397] width 29 height 26
type input "Van [DATE]"
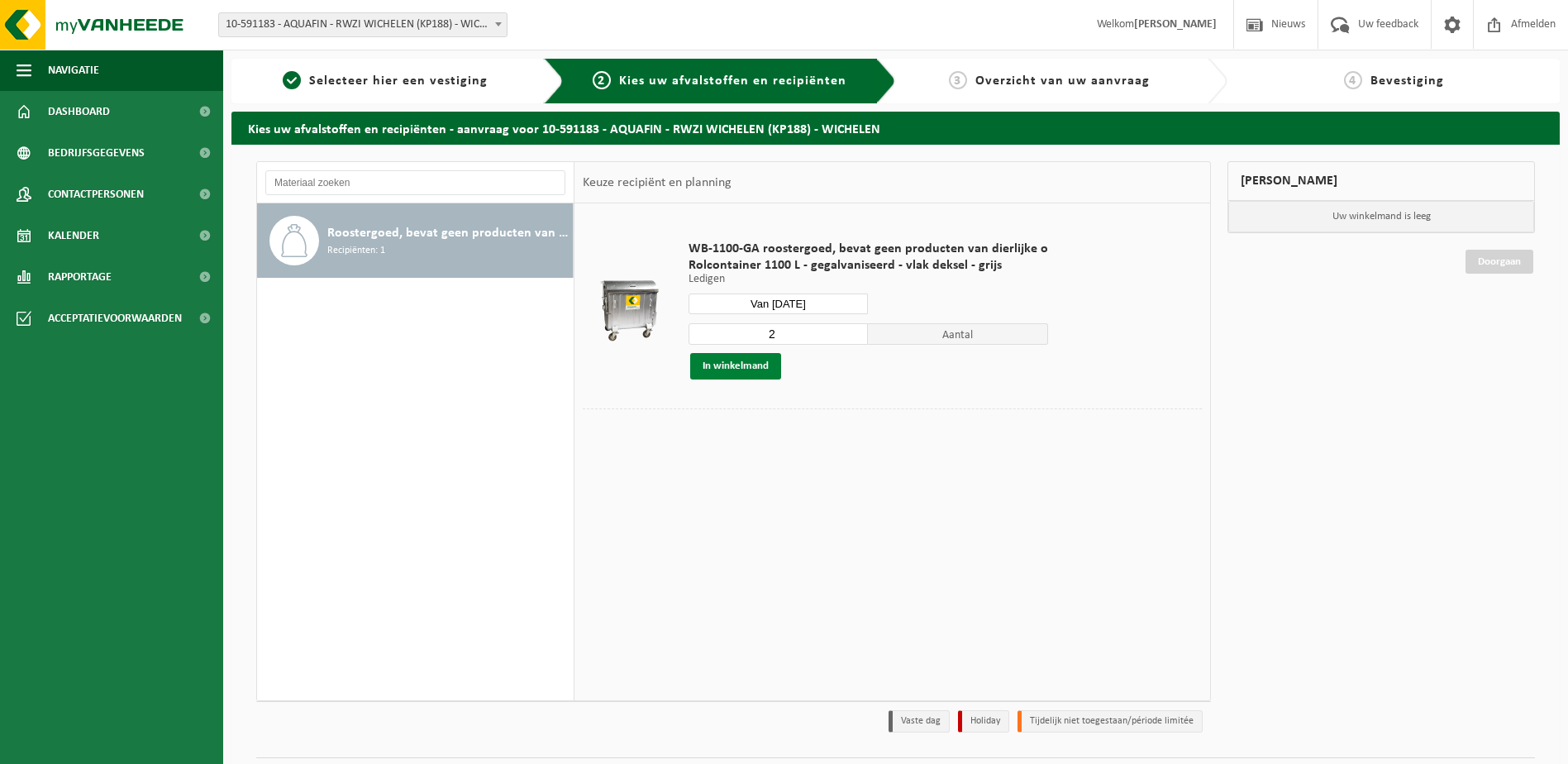
click at [753, 361] on button "In winkelmand" at bounding box center [735, 366] width 91 height 26
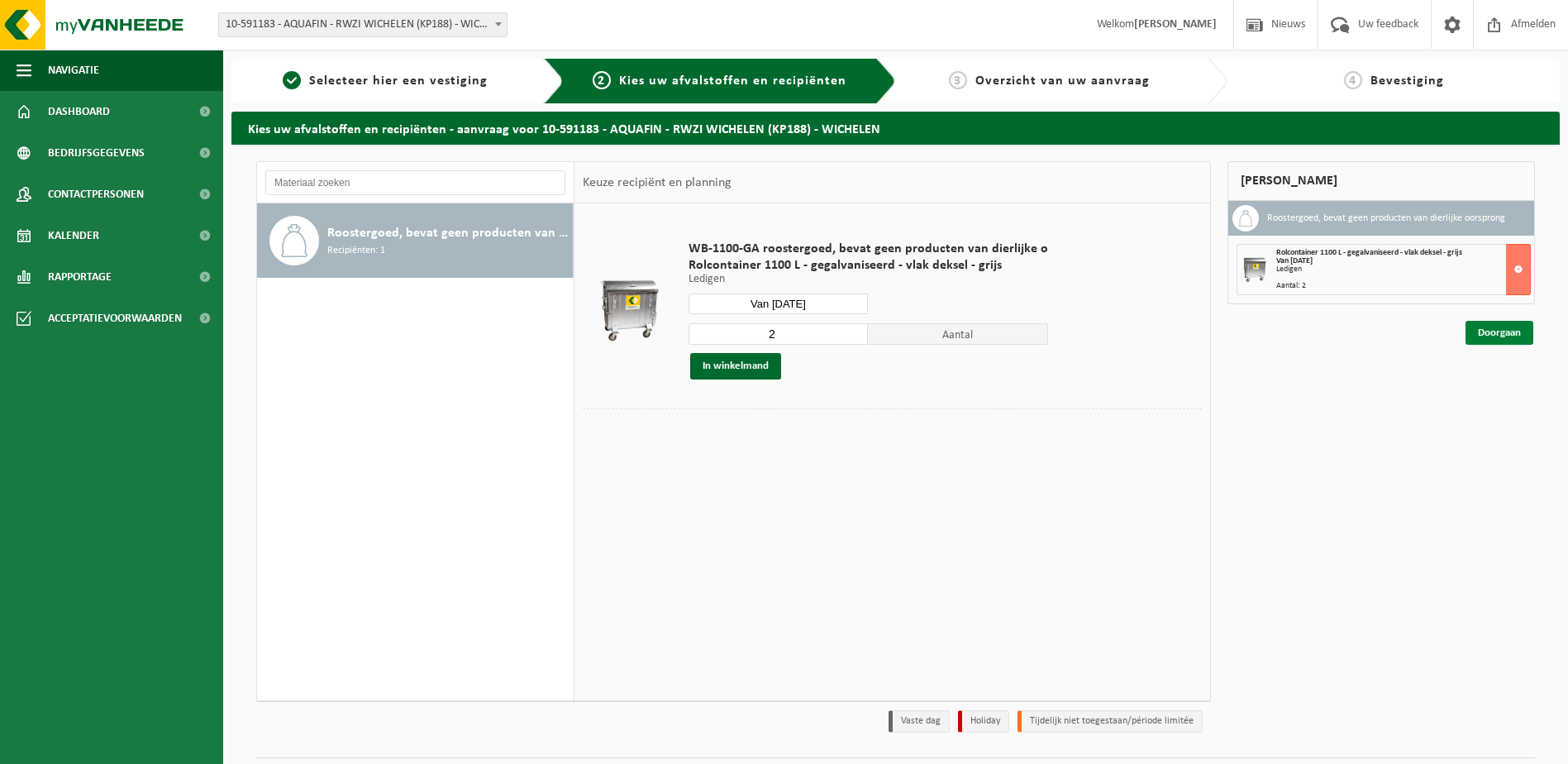
click at [1497, 330] on link "Doorgaan" at bounding box center [1499, 333] width 68 height 24
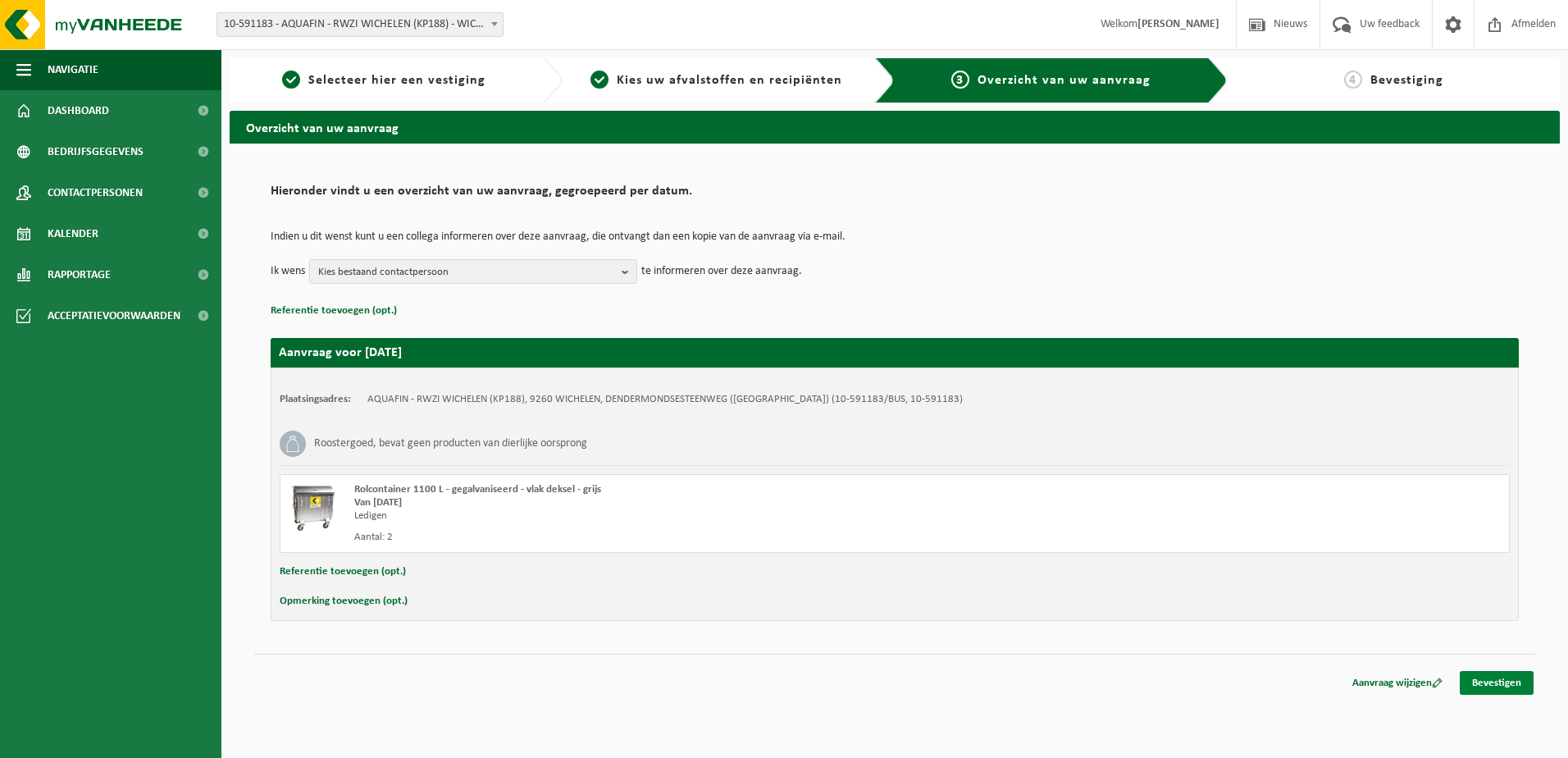
click at [1493, 680] on link "Bevestigen" at bounding box center [1496, 683] width 74 height 24
